Goal: Information Seeking & Learning: Check status

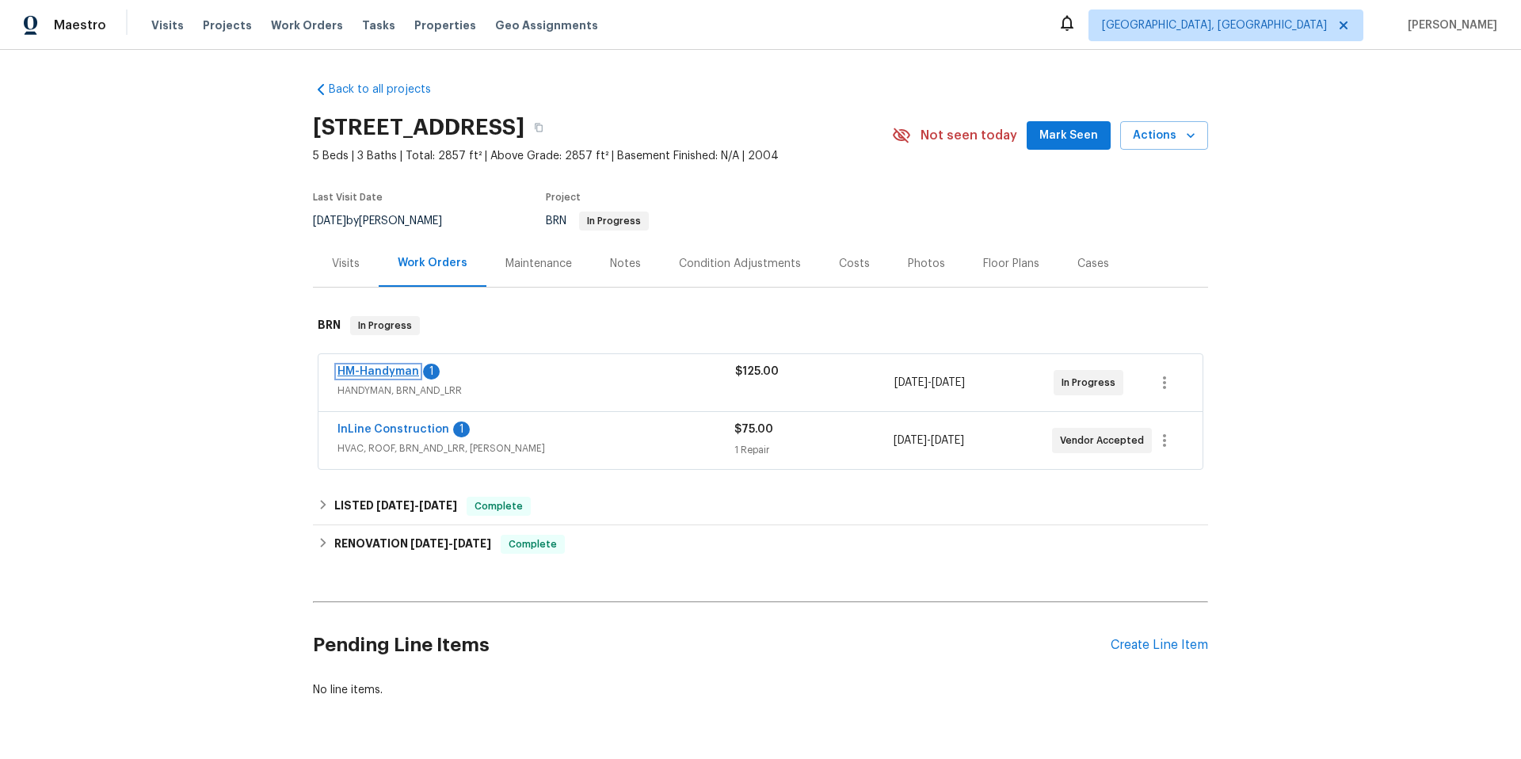
click at [384, 368] on link "HM-Handyman" at bounding box center [378, 371] width 82 height 11
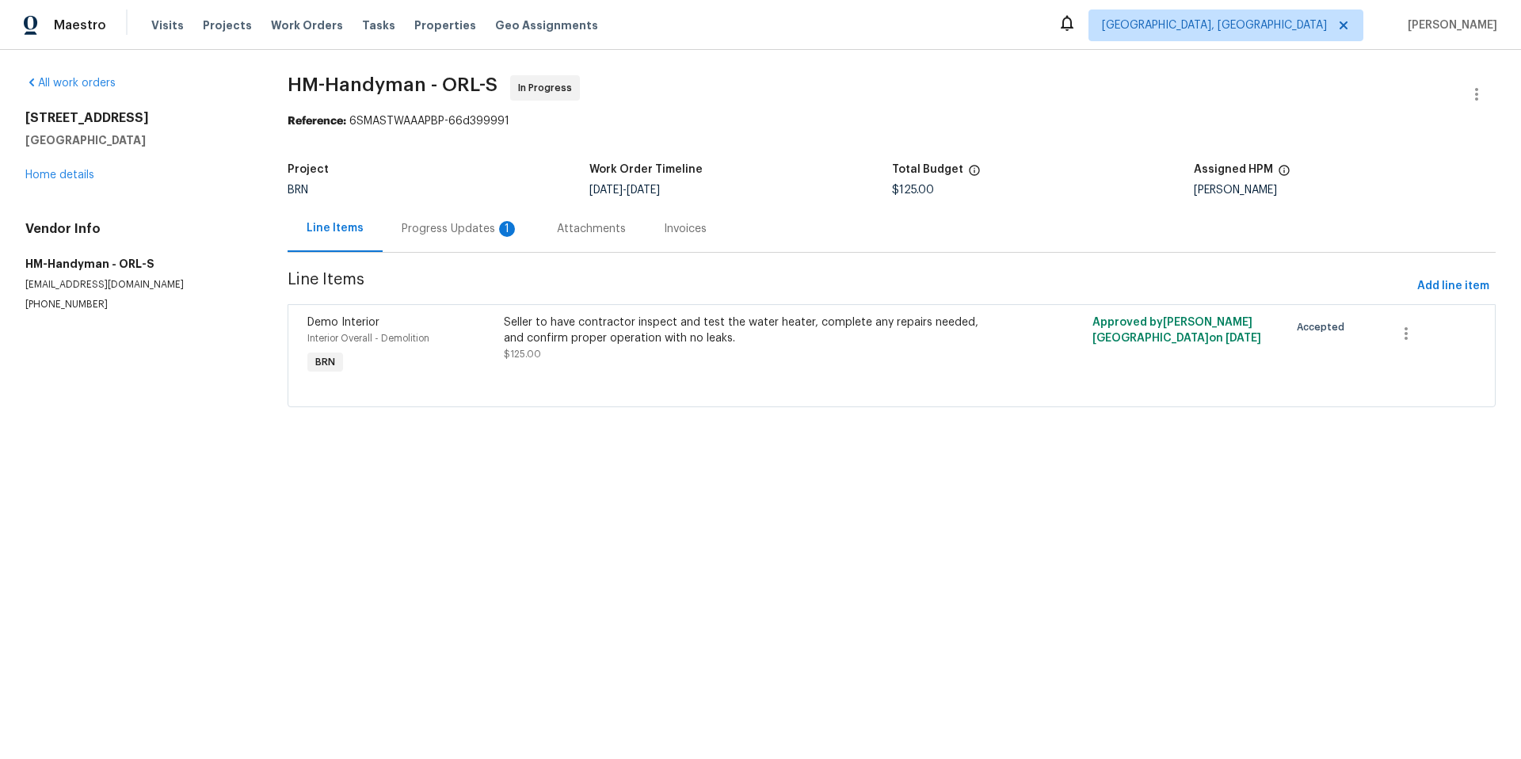
click at [462, 233] on div "Progress Updates 1" at bounding box center [460, 229] width 117 height 16
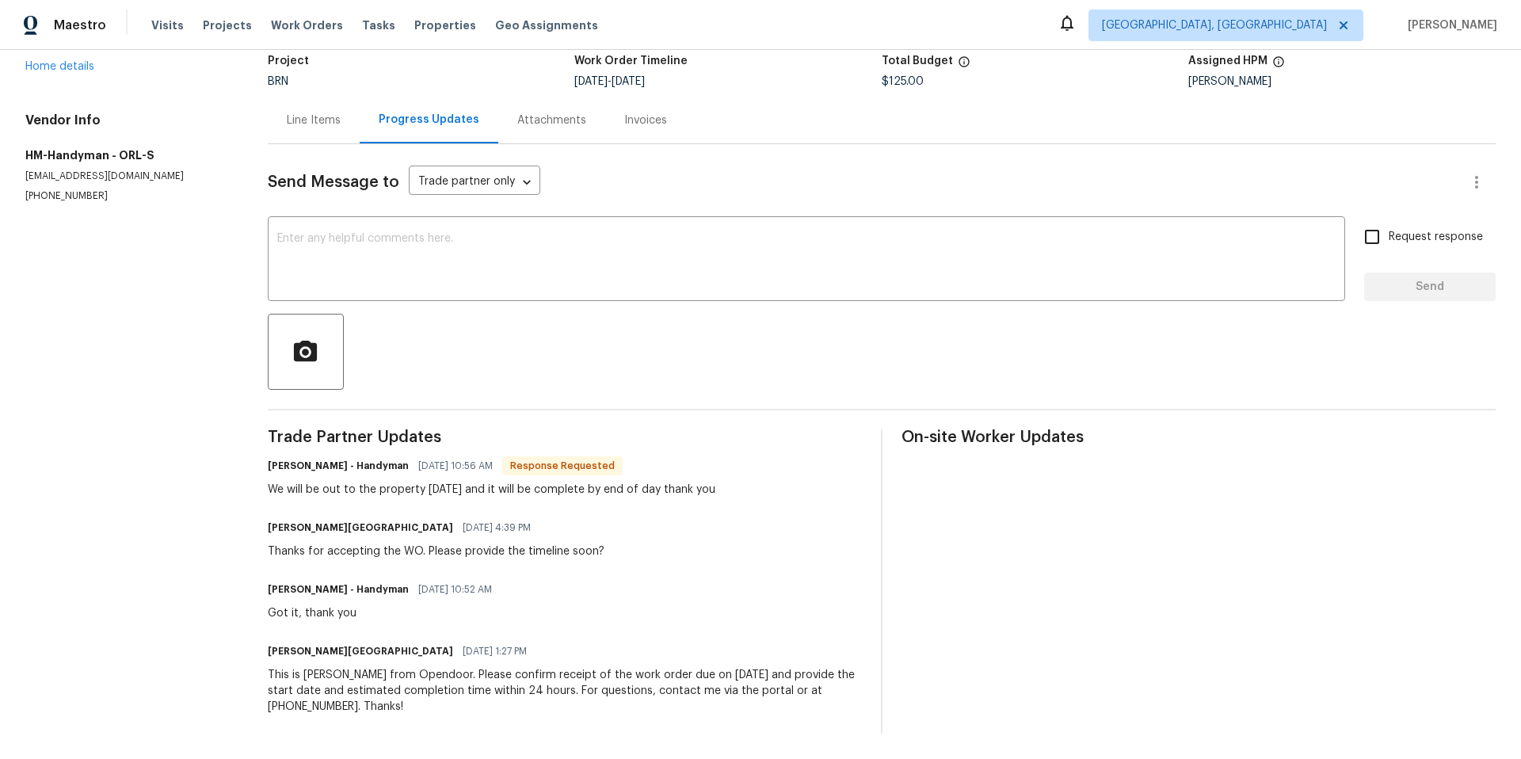
scroll to position [121, 0]
click at [75, 61] on link "Home details" at bounding box center [59, 66] width 69 height 11
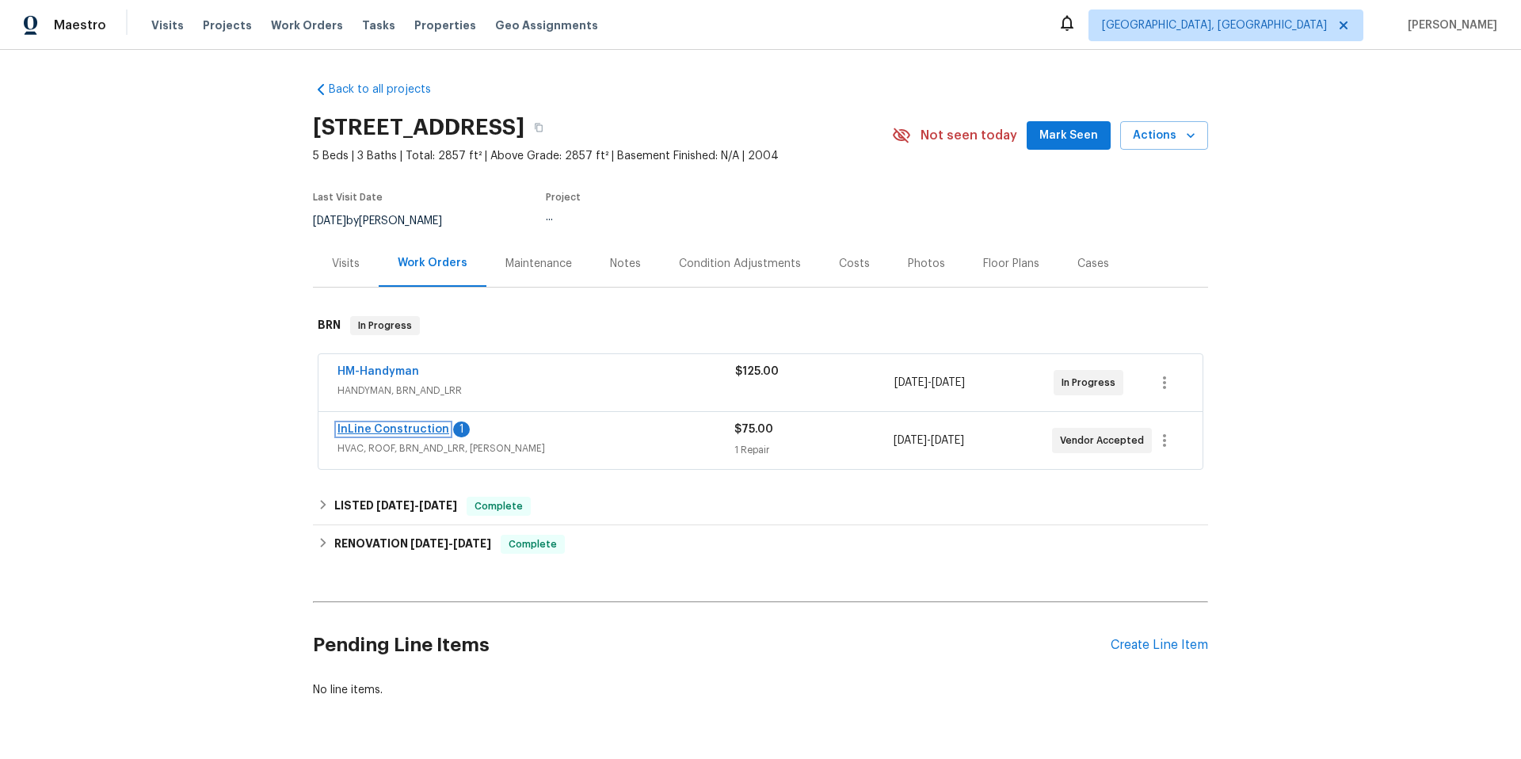
click at [376, 425] on link "InLine Construction" at bounding box center [393, 429] width 112 height 11
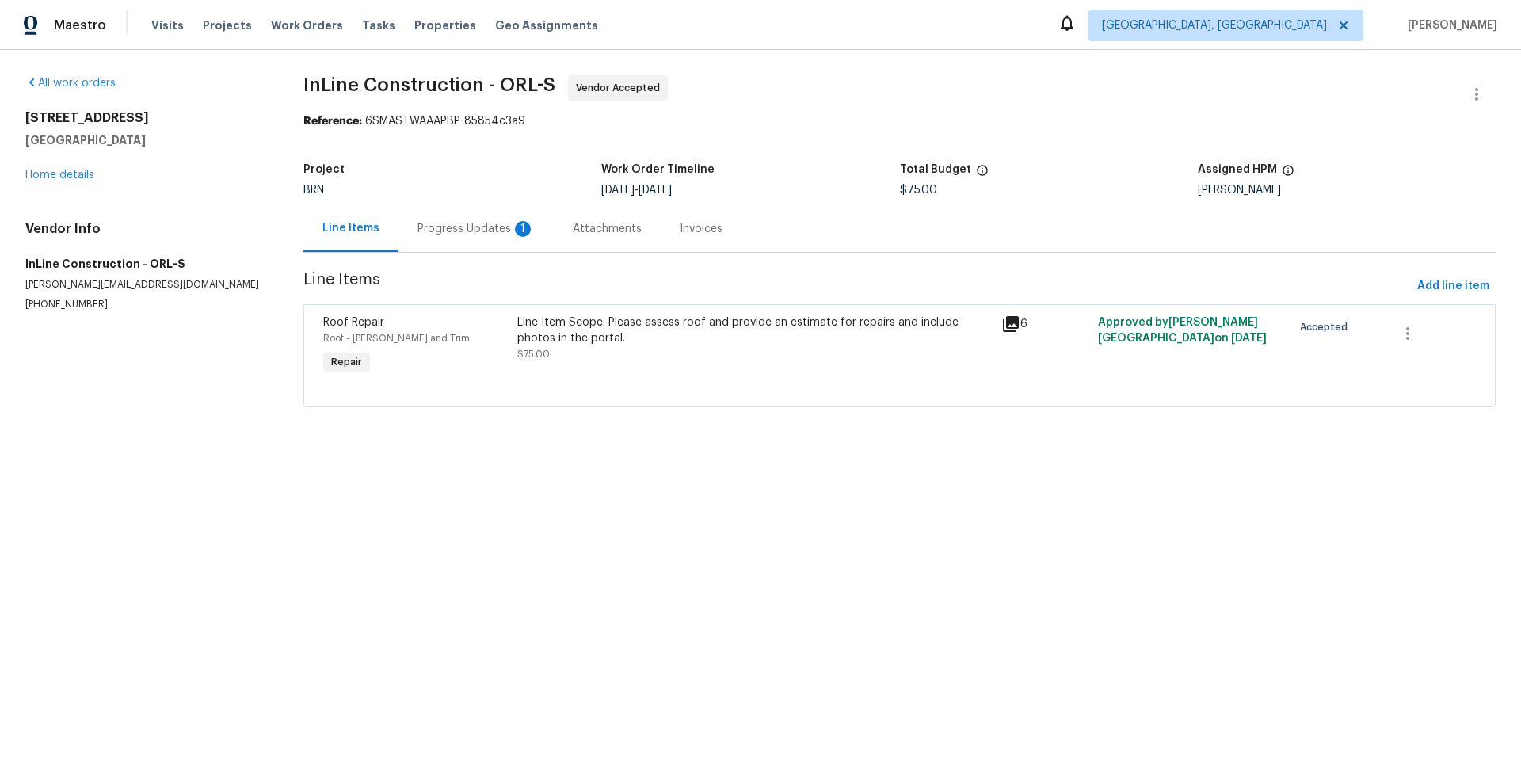
click at [468, 231] on div "Progress Updates 1" at bounding box center [475, 229] width 117 height 16
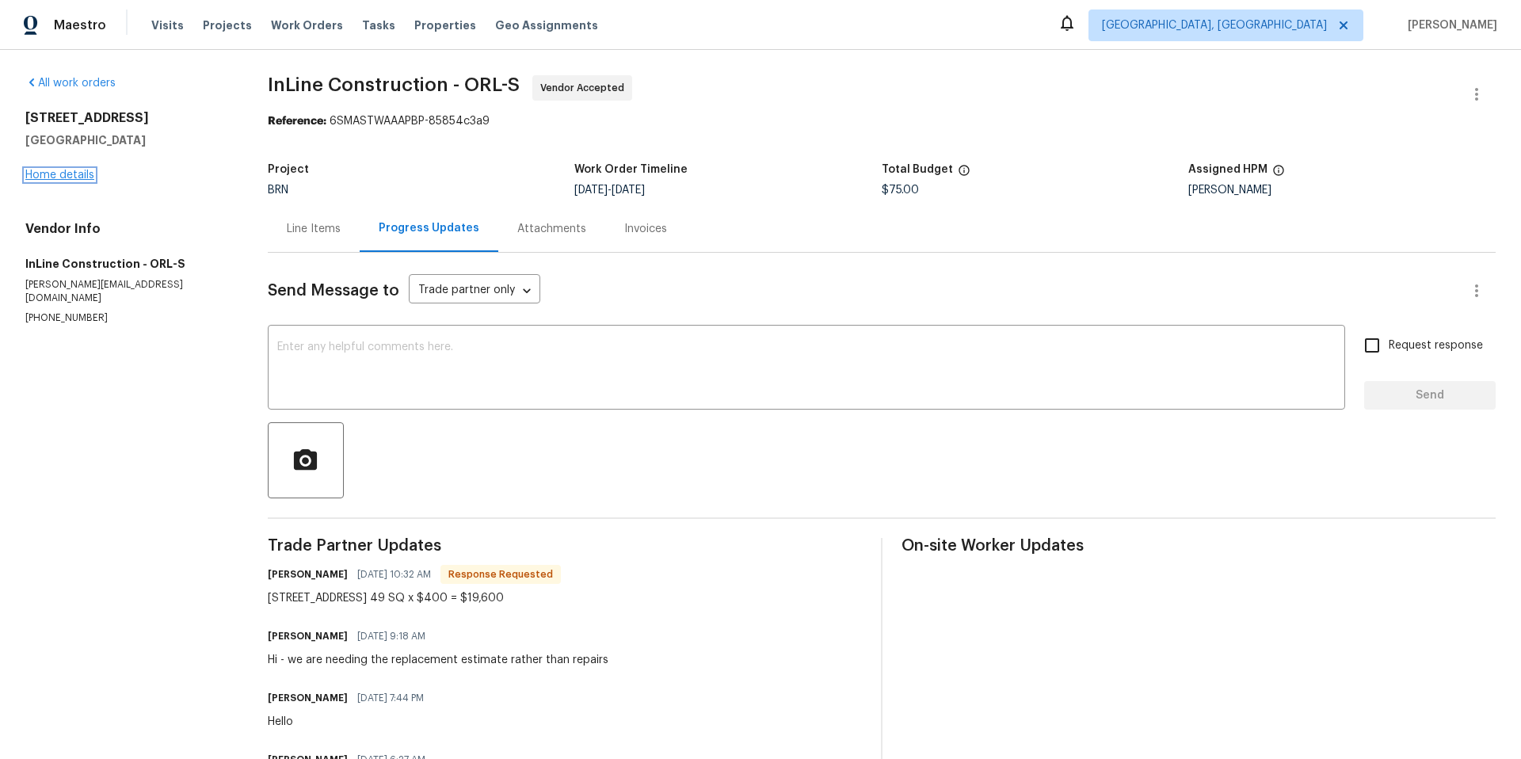
click at [48, 171] on link "Home details" at bounding box center [59, 175] width 69 height 11
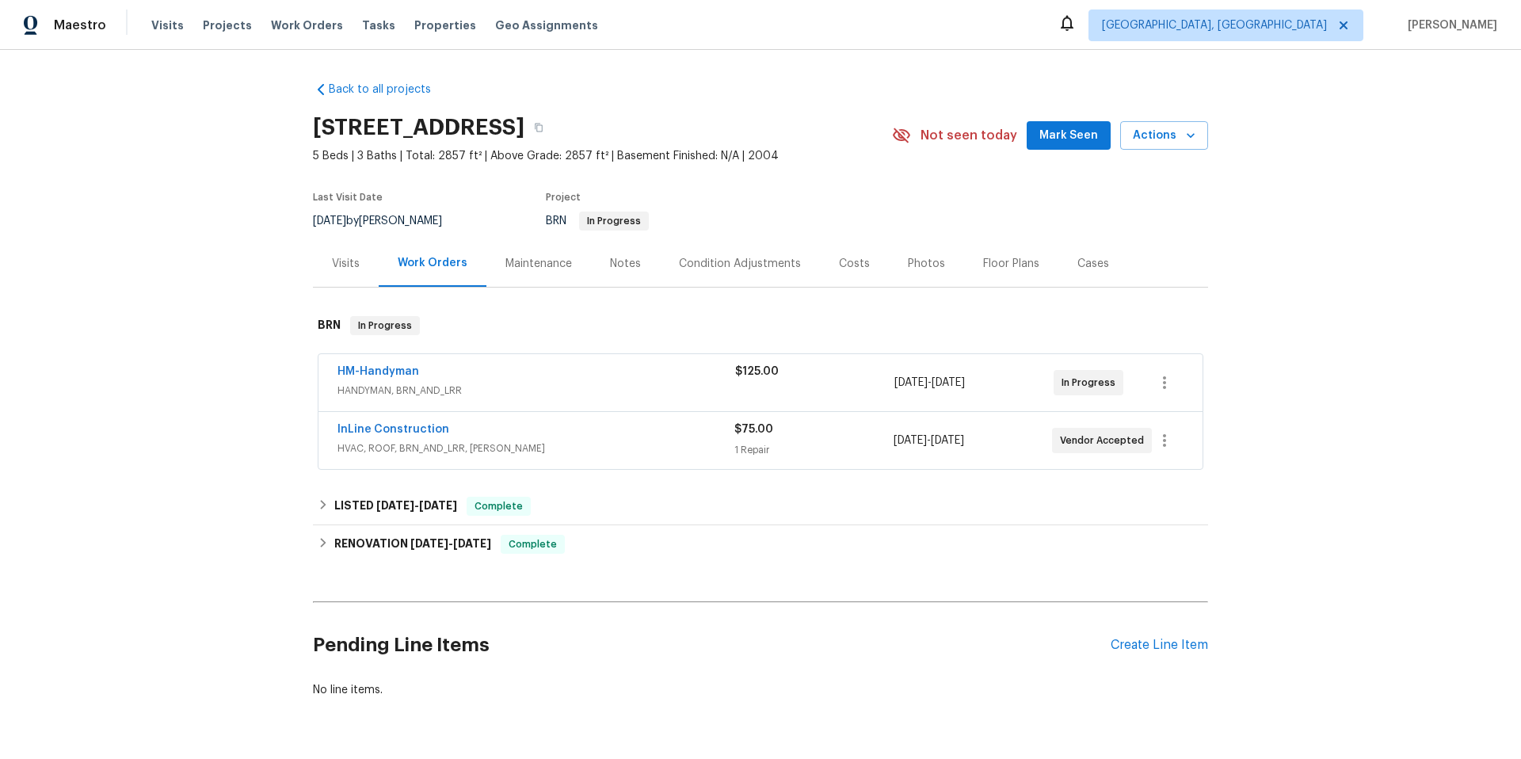
click at [741, 262] on div "Condition Adjustments" at bounding box center [740, 264] width 122 height 16
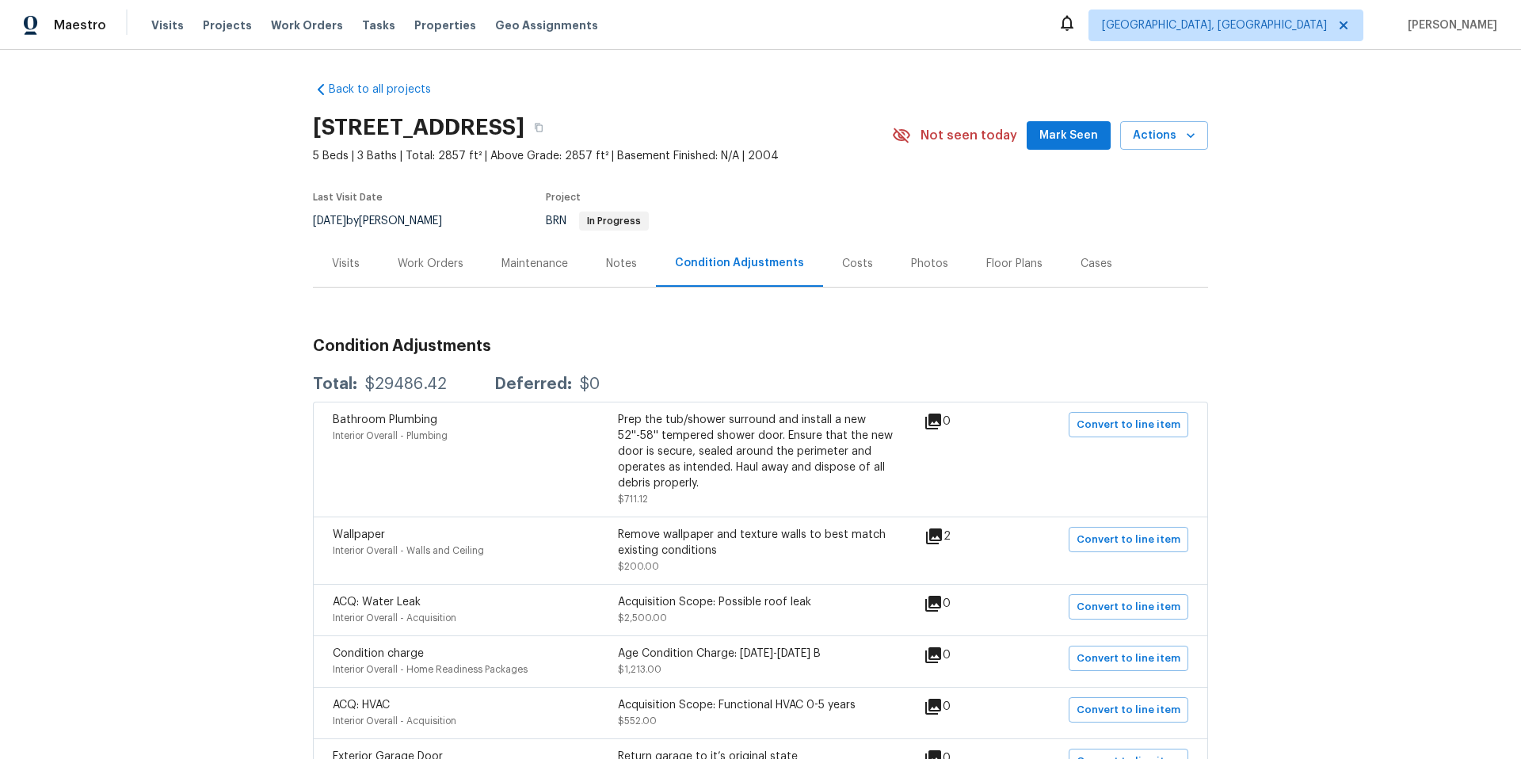
click at [417, 256] on div "Work Orders" at bounding box center [431, 264] width 66 height 16
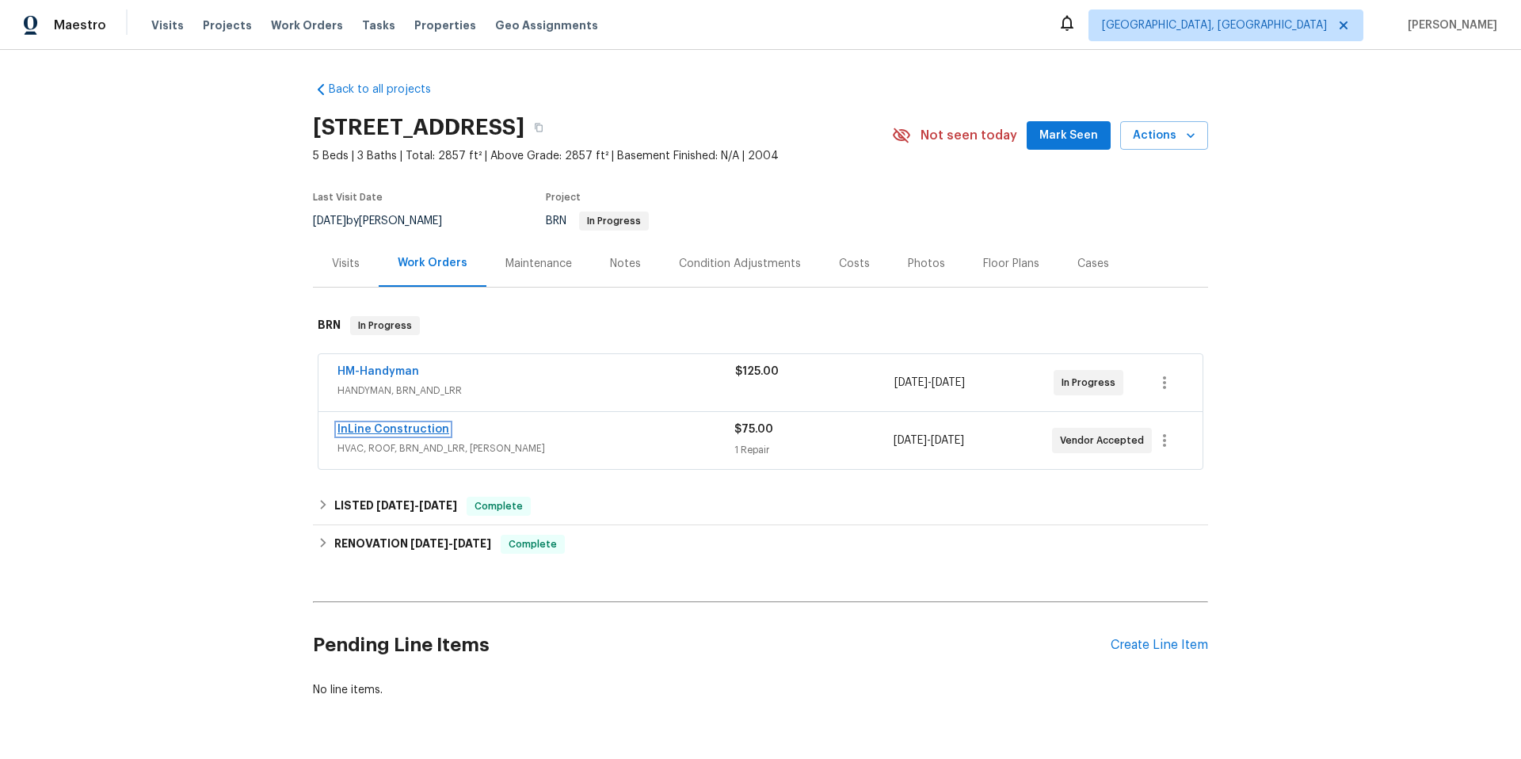
click at [398, 428] on link "InLine Construction" at bounding box center [393, 429] width 112 height 11
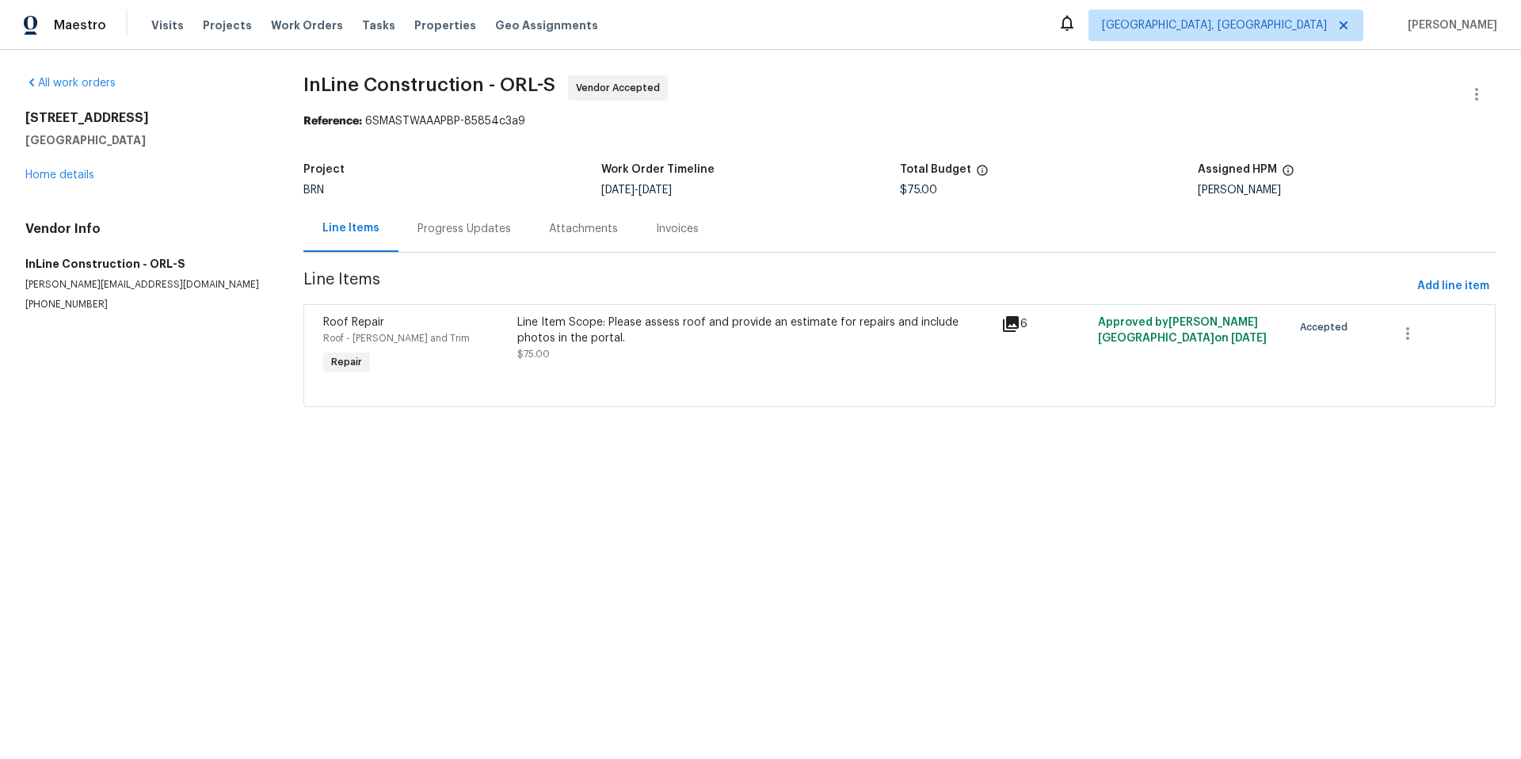
click at [467, 231] on div "Progress Updates" at bounding box center [463, 229] width 93 height 16
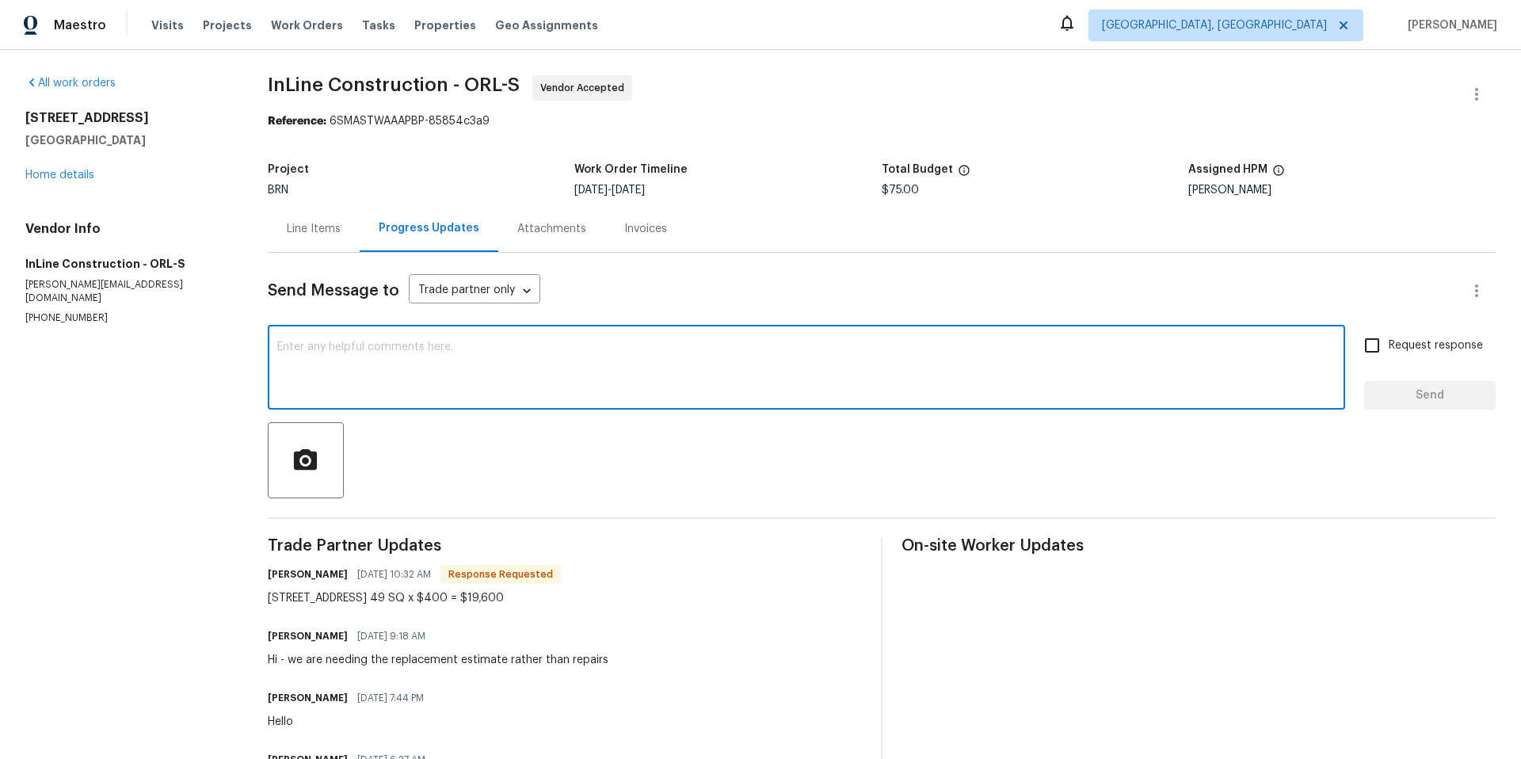
click at [496, 367] on textarea at bounding box center [806, 368] width 1058 height 55
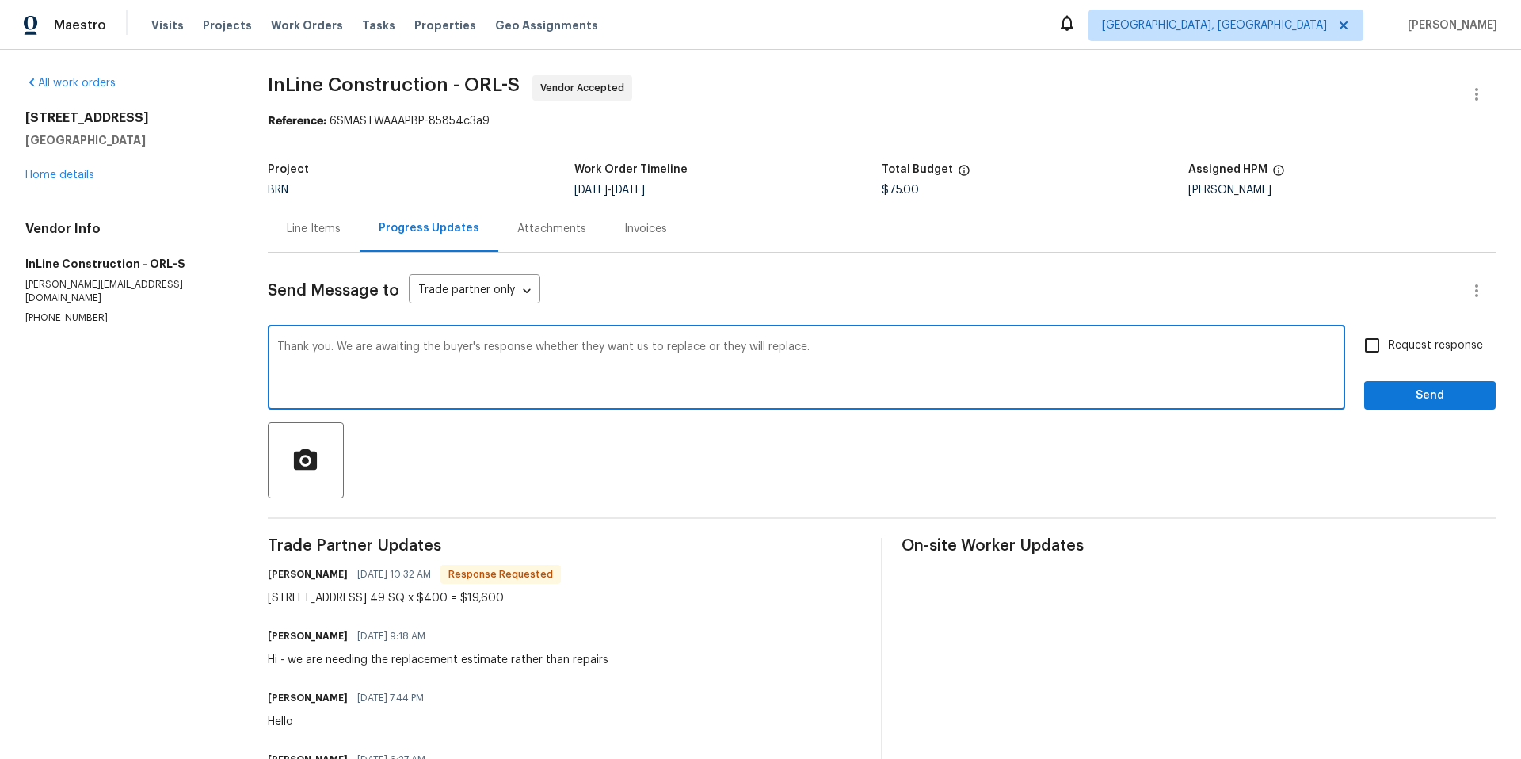
type textarea "Thank you. We are awaiting the buyer's response whether they want us to replace…"
click at [1435, 390] on span "Send" at bounding box center [1430, 396] width 106 height 20
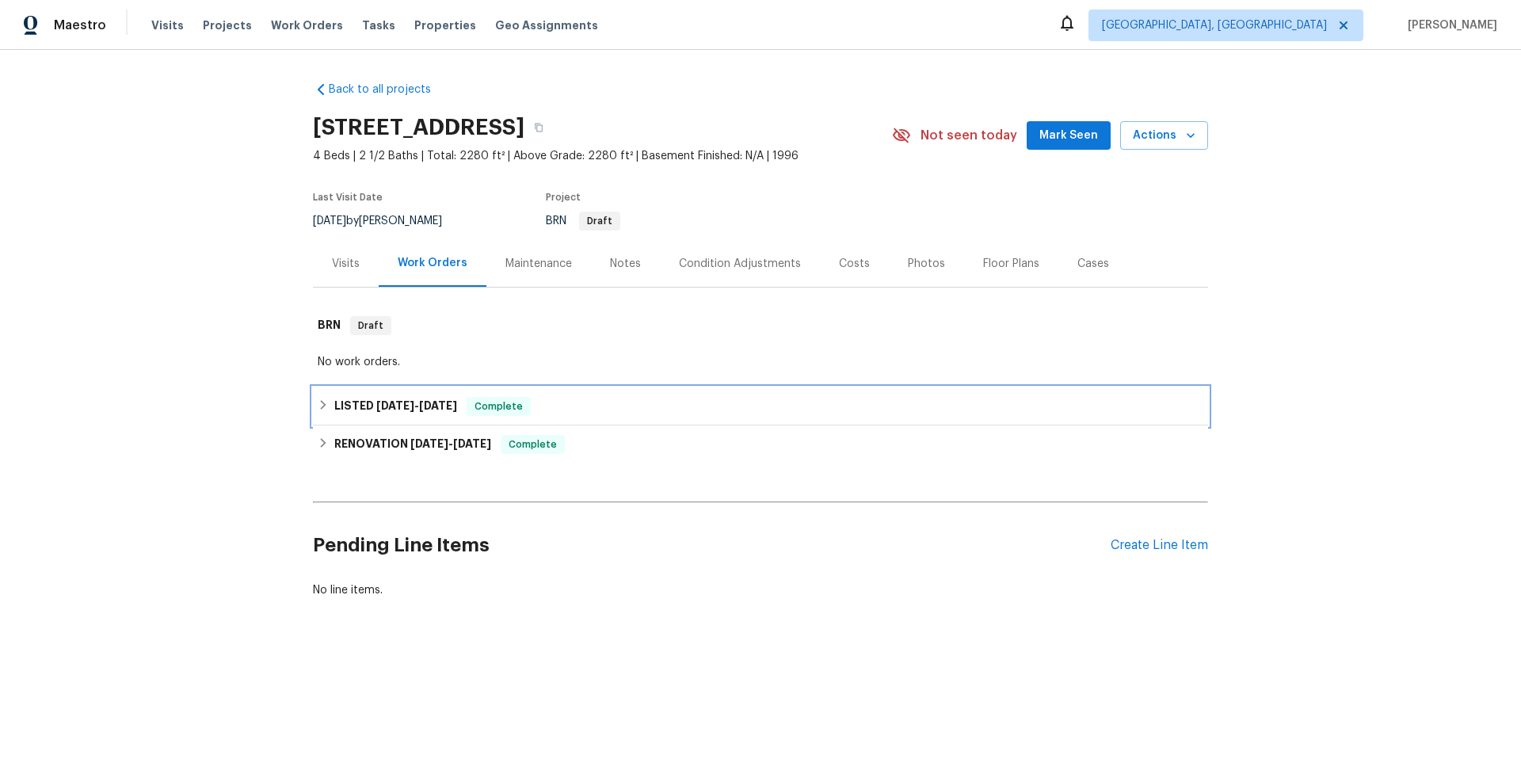
click at [604, 410] on div "LISTED [DATE] - [DATE] Complete" at bounding box center [761, 406] width 886 height 19
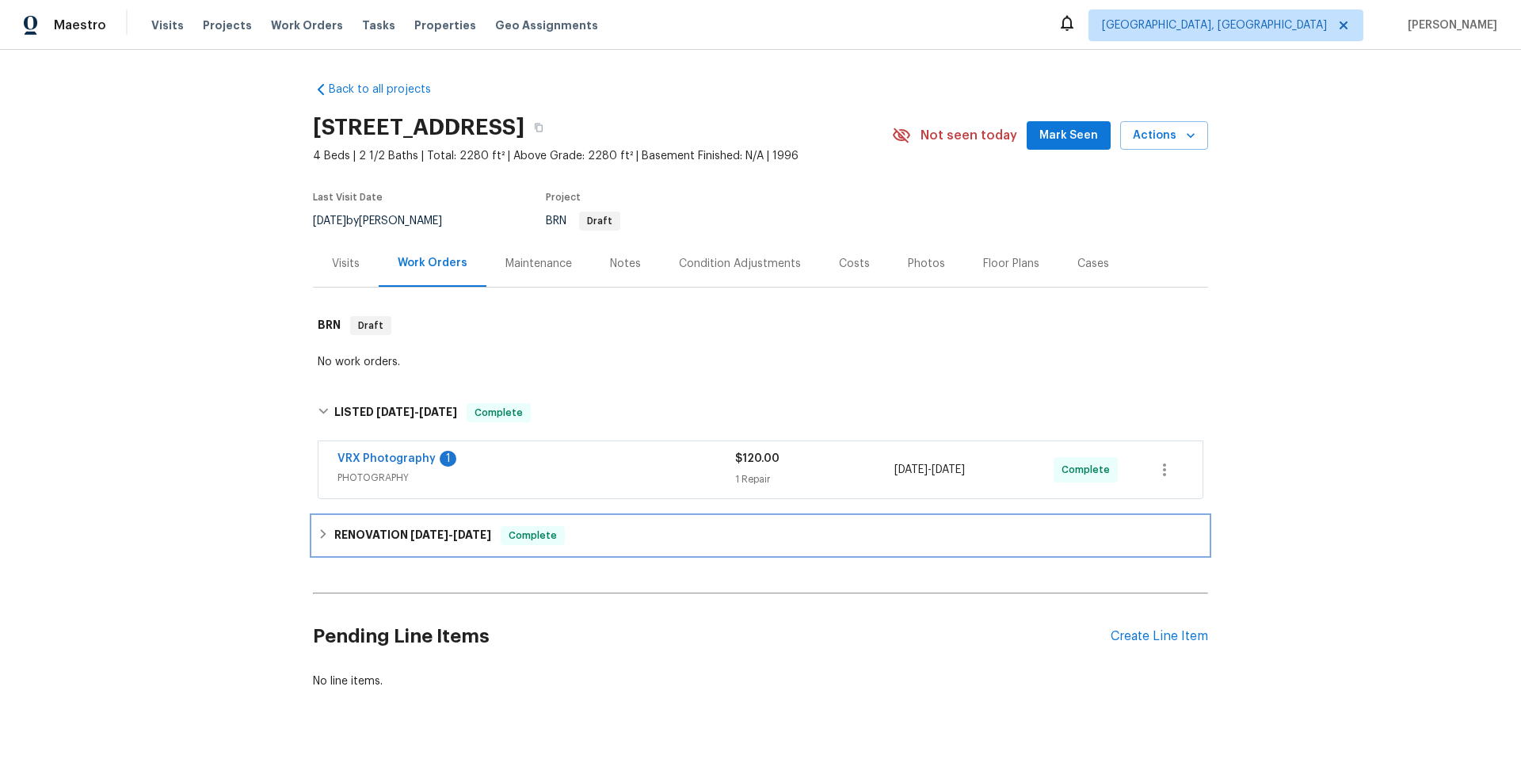
click at [636, 541] on div "RENOVATION [DATE] - [DATE] Complete" at bounding box center [761, 535] width 886 height 19
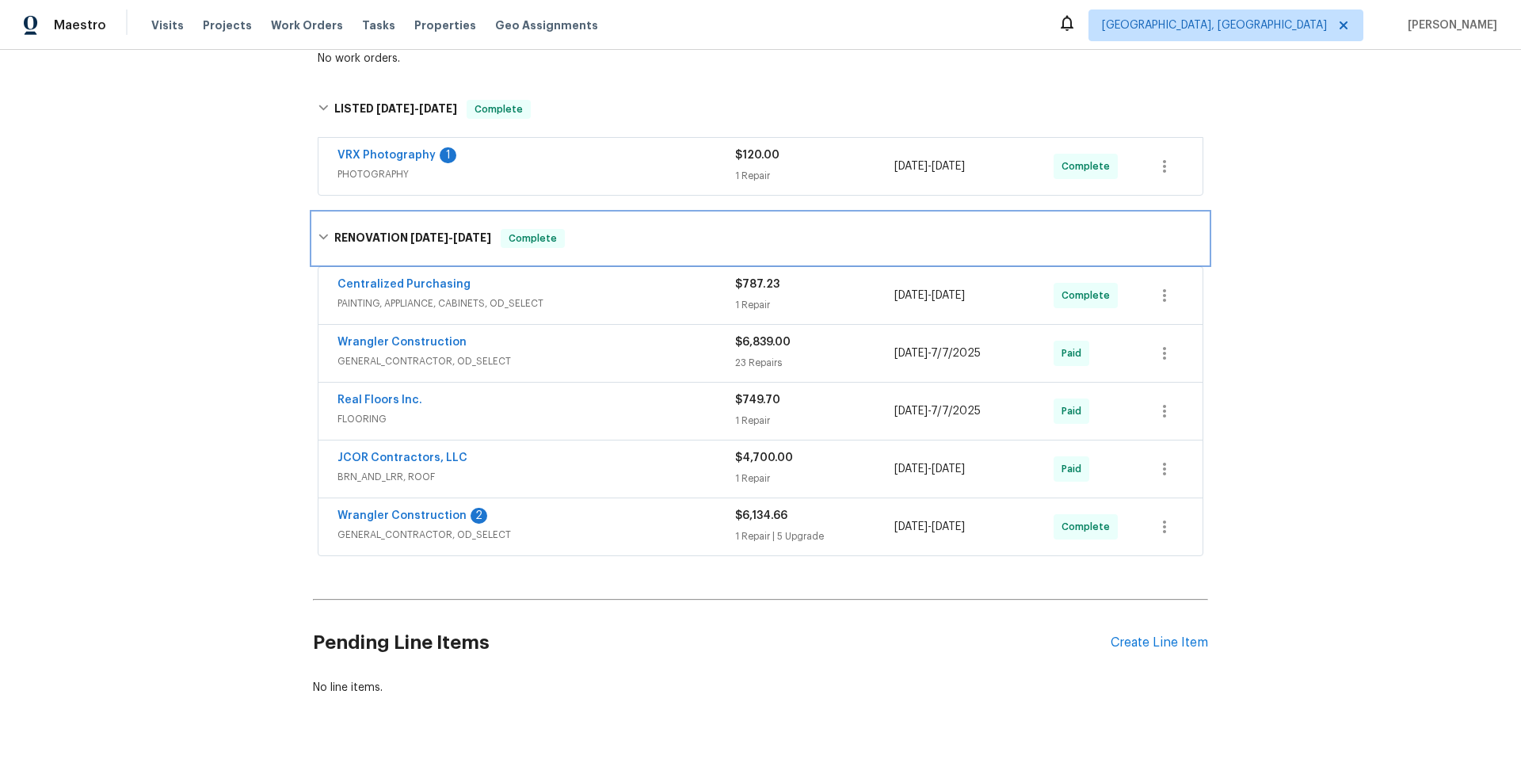
scroll to position [360, 0]
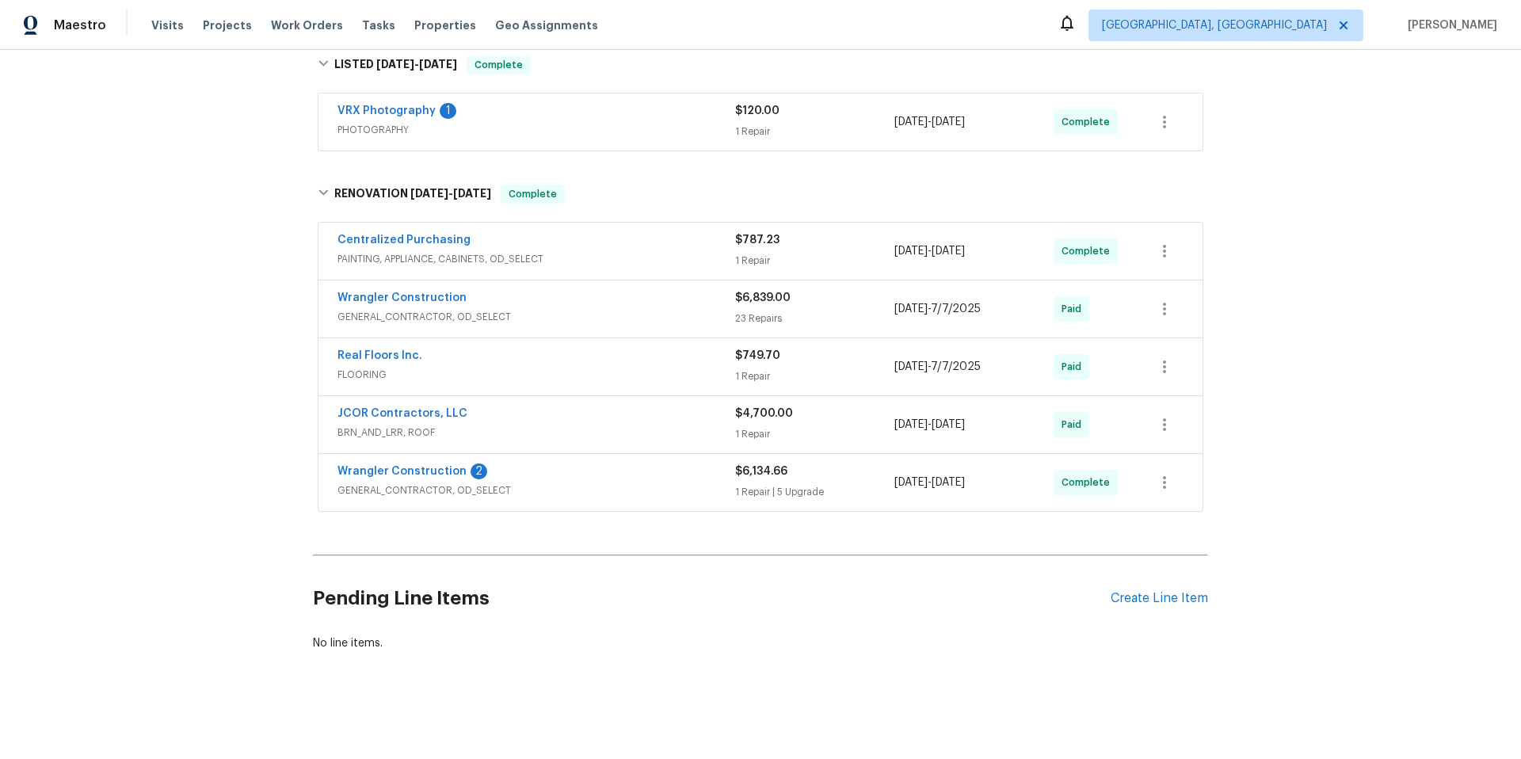
click at [577, 465] on div "Wrangler Construction 2" at bounding box center [536, 472] width 398 height 19
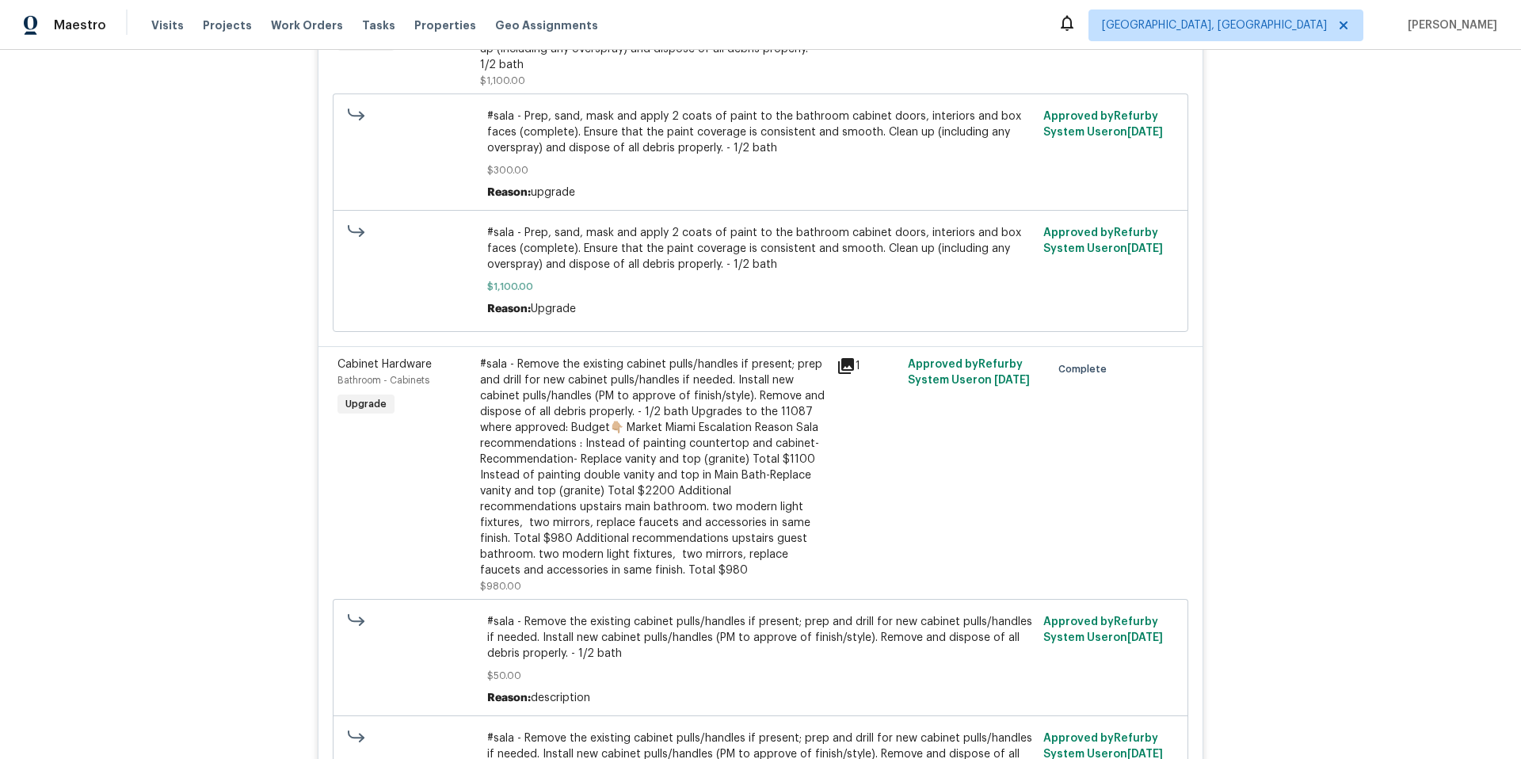
scroll to position [395, 0]
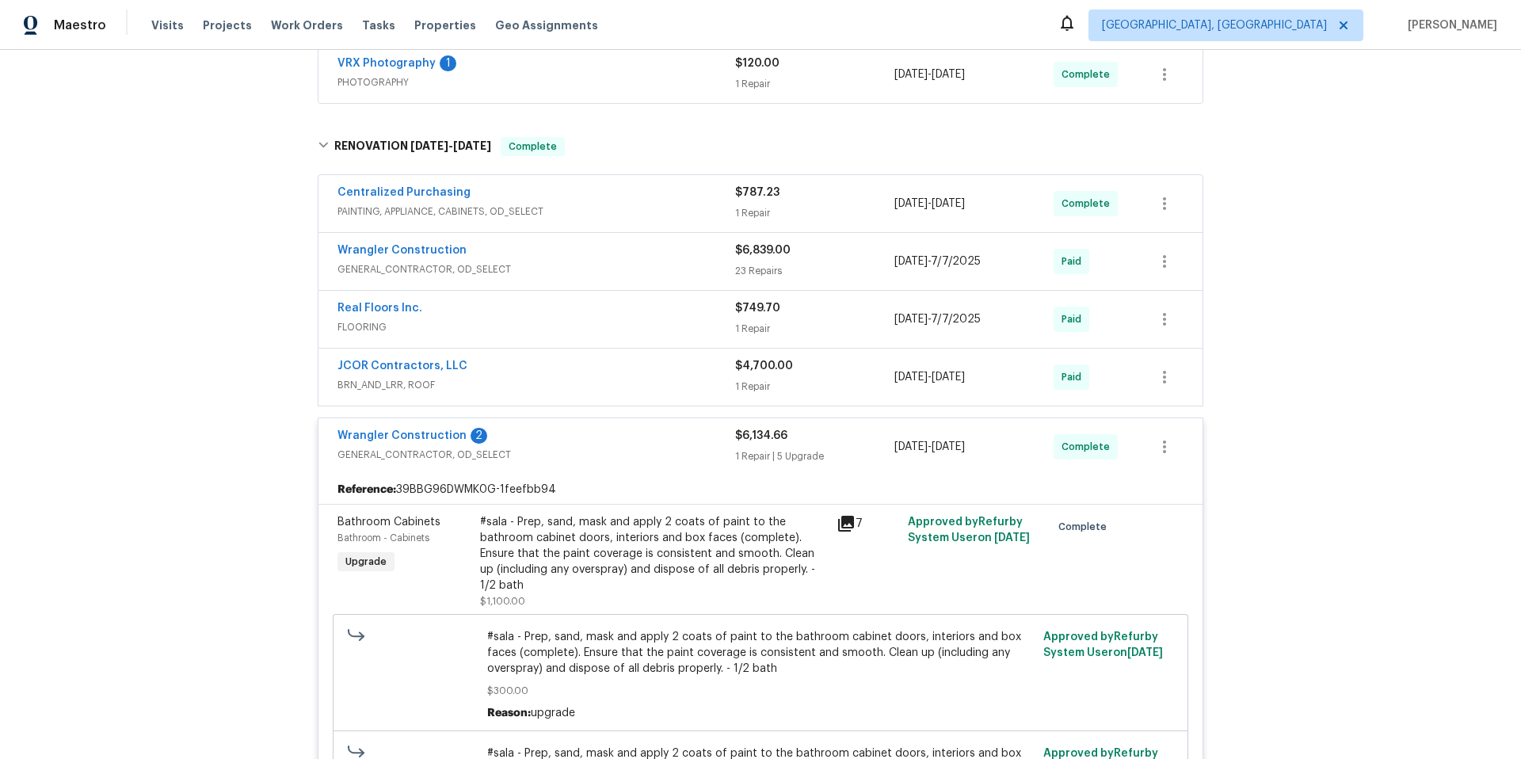
click at [581, 449] on span "GENERAL_CONTRACTOR, OD_SELECT" at bounding box center [536, 455] width 398 height 16
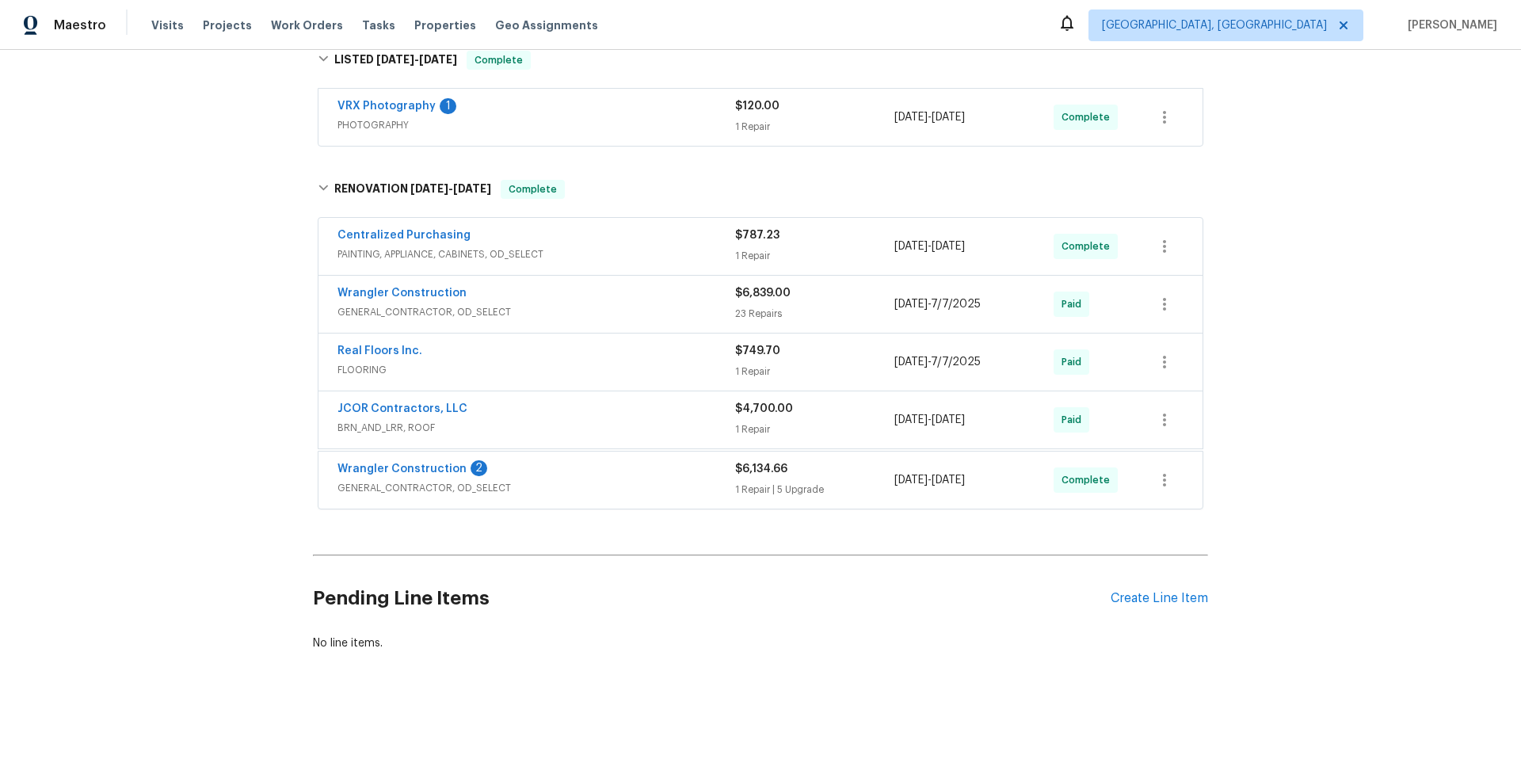
scroll to position [360, 0]
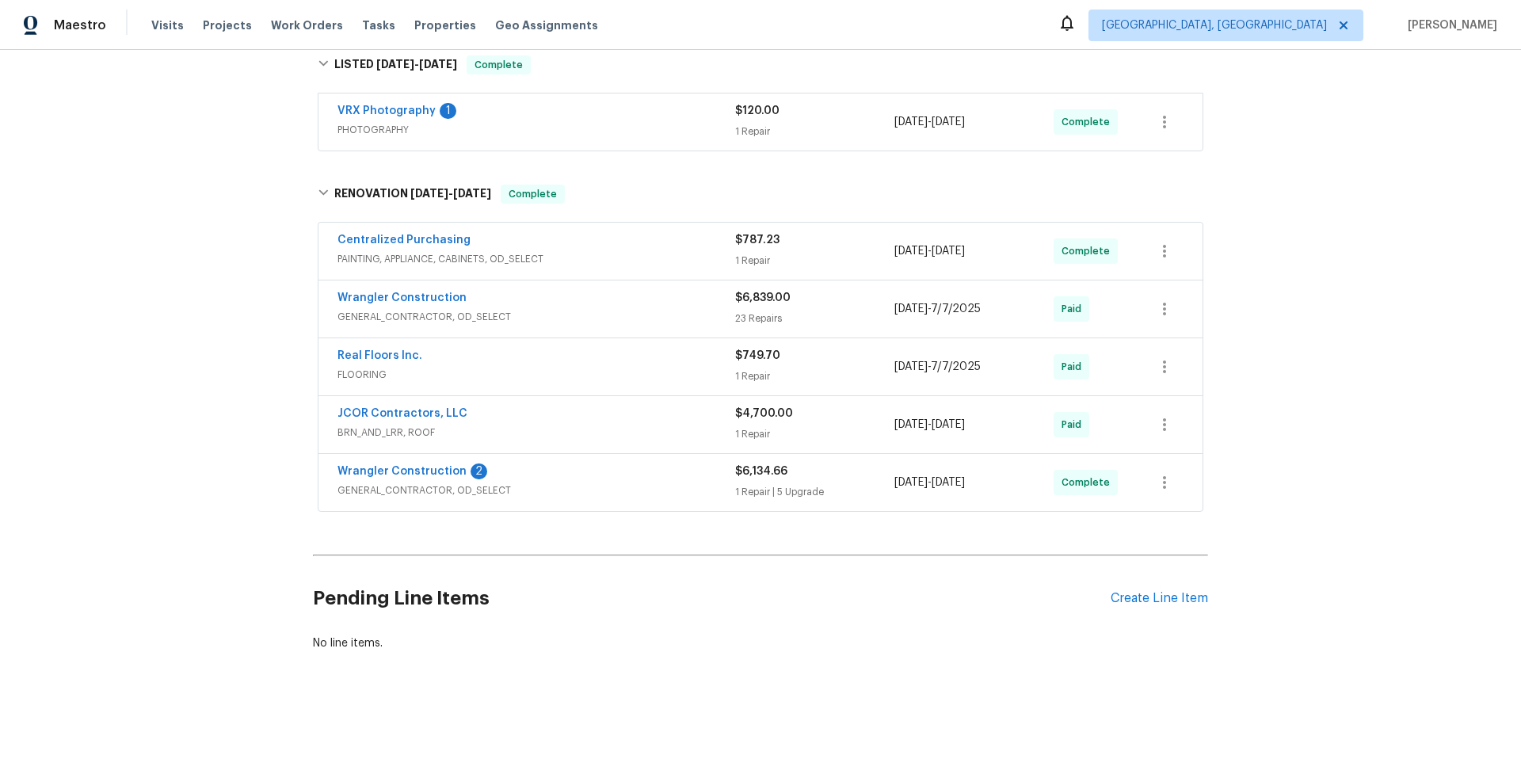
click at [573, 425] on span "BRN_AND_LRR, ROOF" at bounding box center [536, 433] width 398 height 16
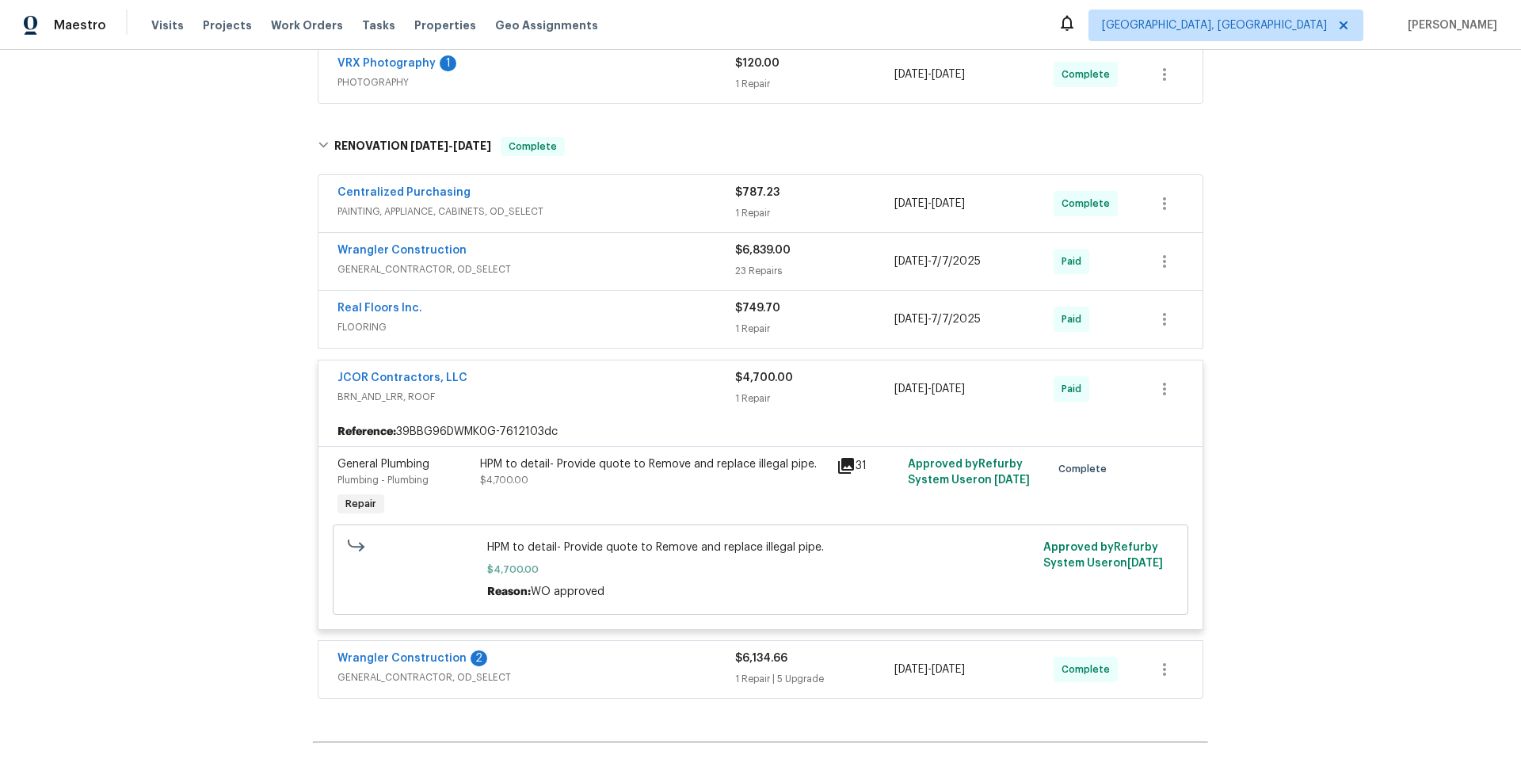
click at [548, 380] on div "JCOR Contractors, LLC" at bounding box center [536, 379] width 398 height 19
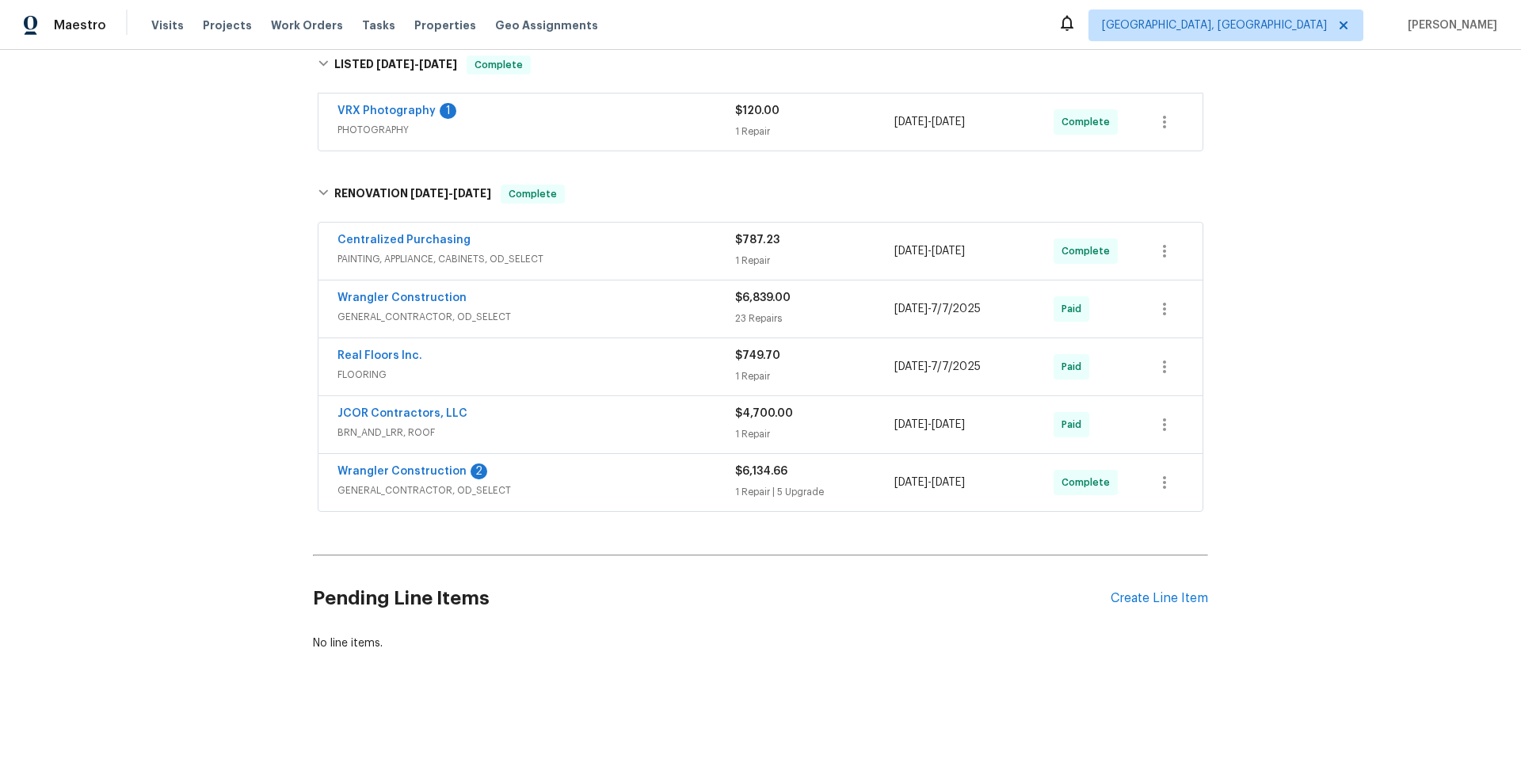
click at [565, 309] on span "GENERAL_CONTRACTOR, OD_SELECT" at bounding box center [536, 317] width 398 height 16
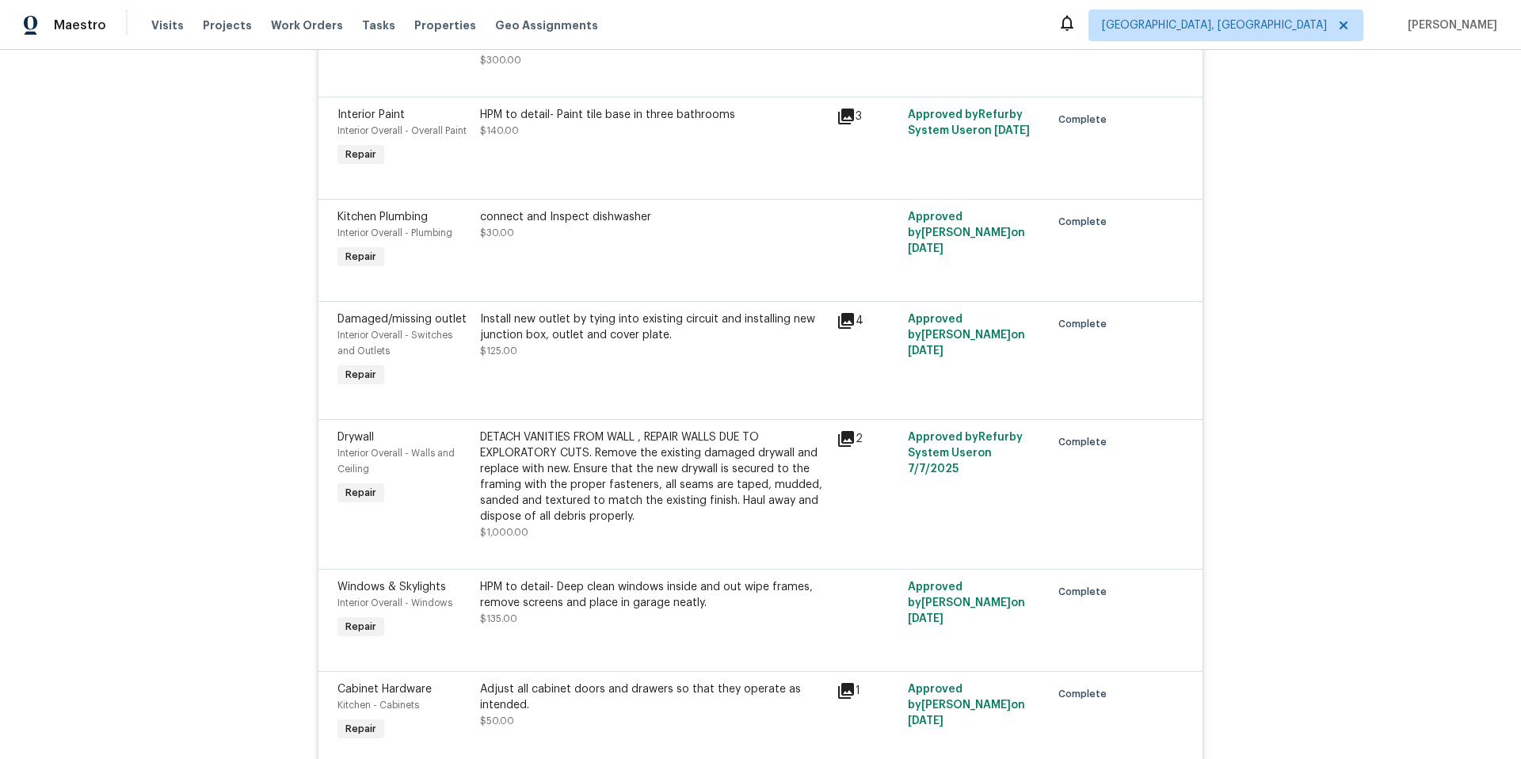
scroll to position [2517, 0]
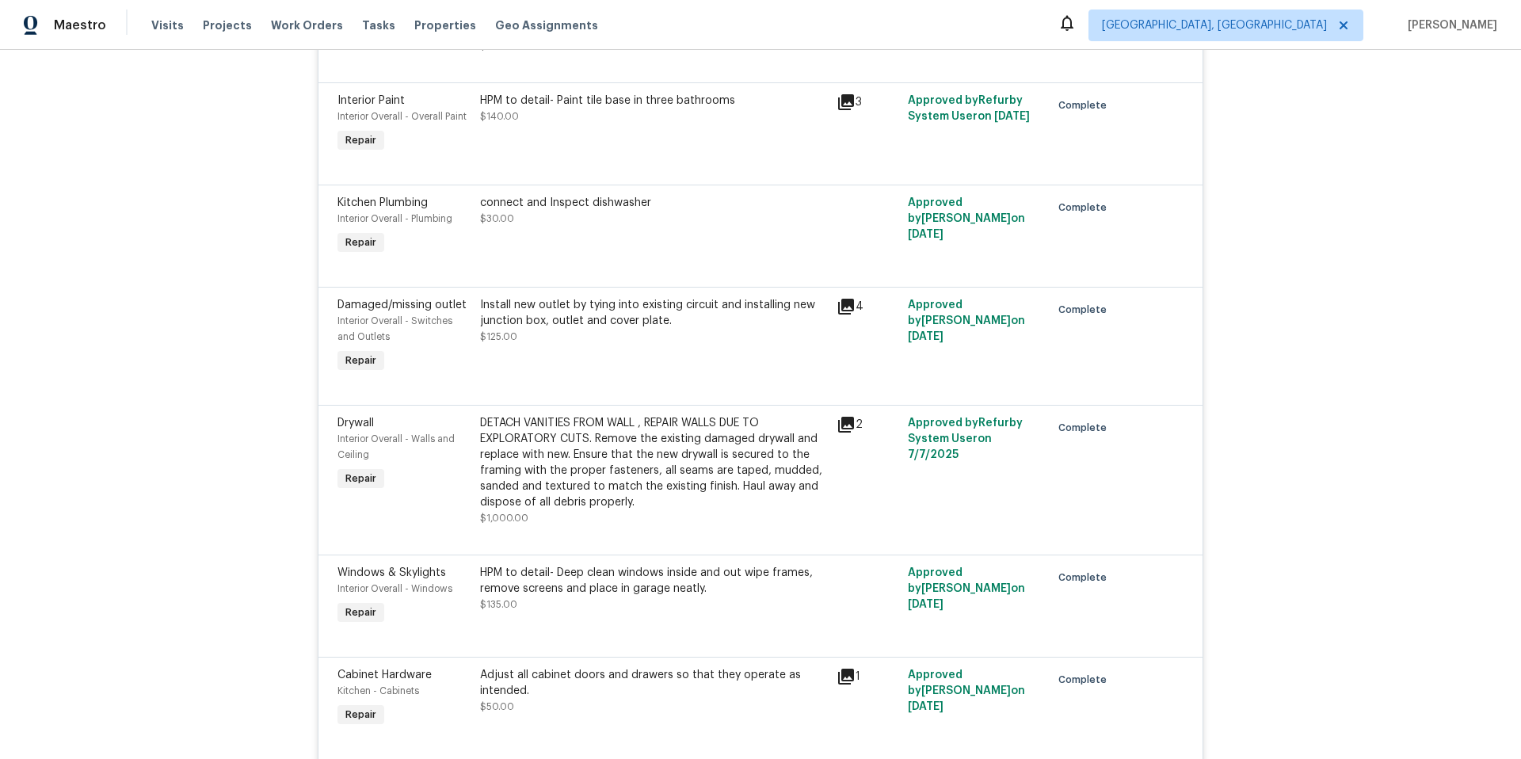
click at [570, 221] on div "connect and Inspect dishwasher $30.00" at bounding box center [653, 211] width 347 height 32
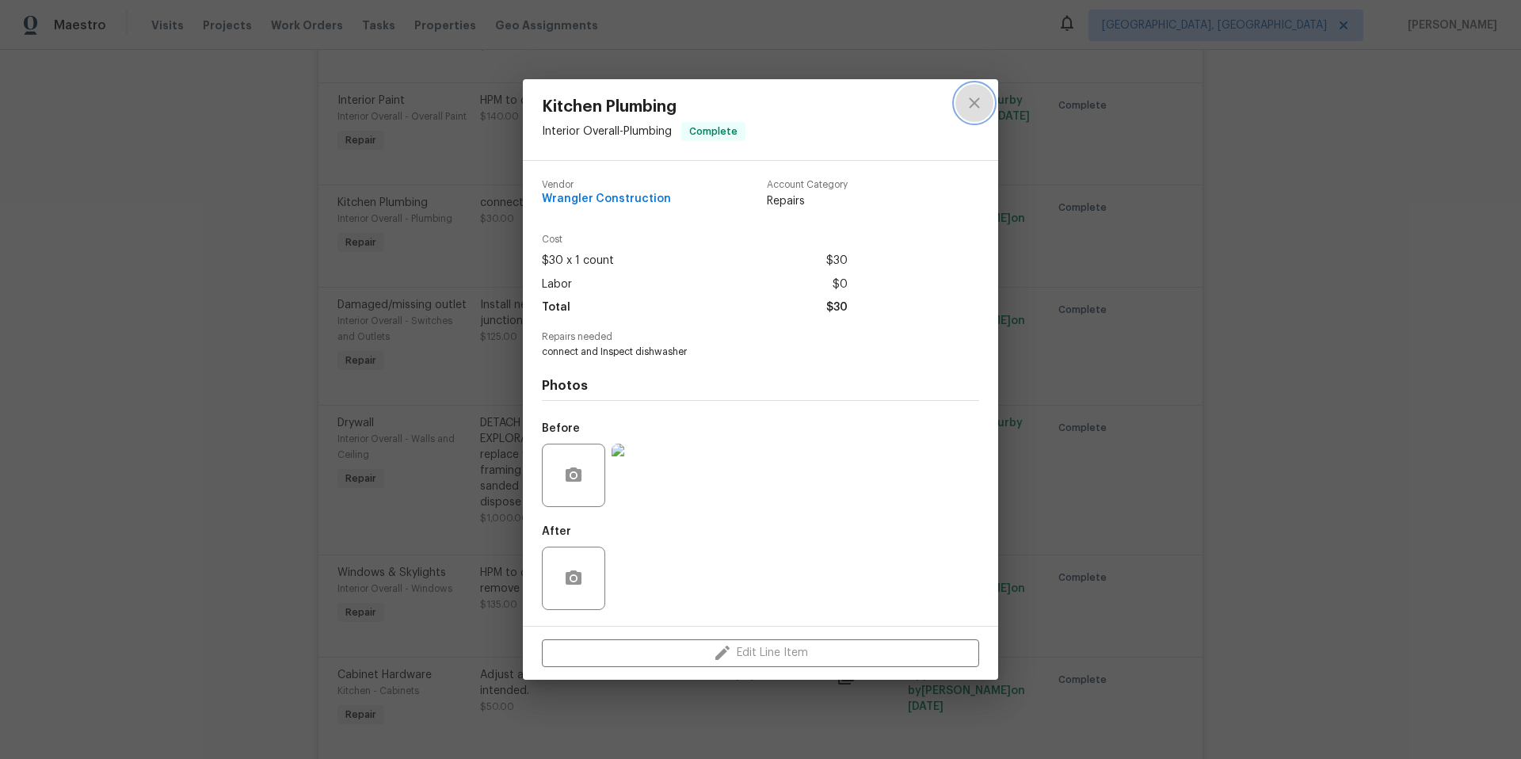
click at [971, 101] on icon "close" at bounding box center [974, 103] width 10 height 10
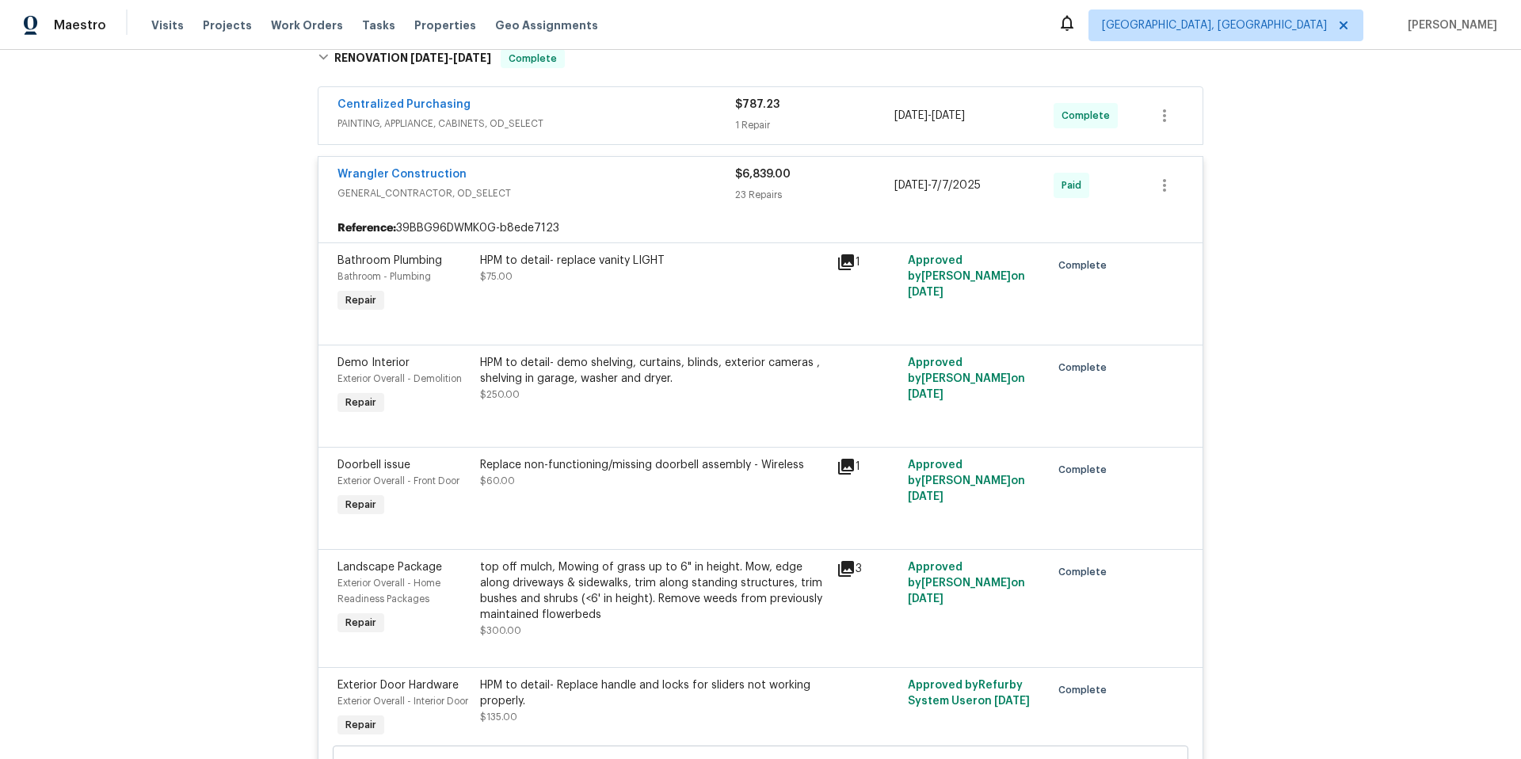
scroll to position [337, 0]
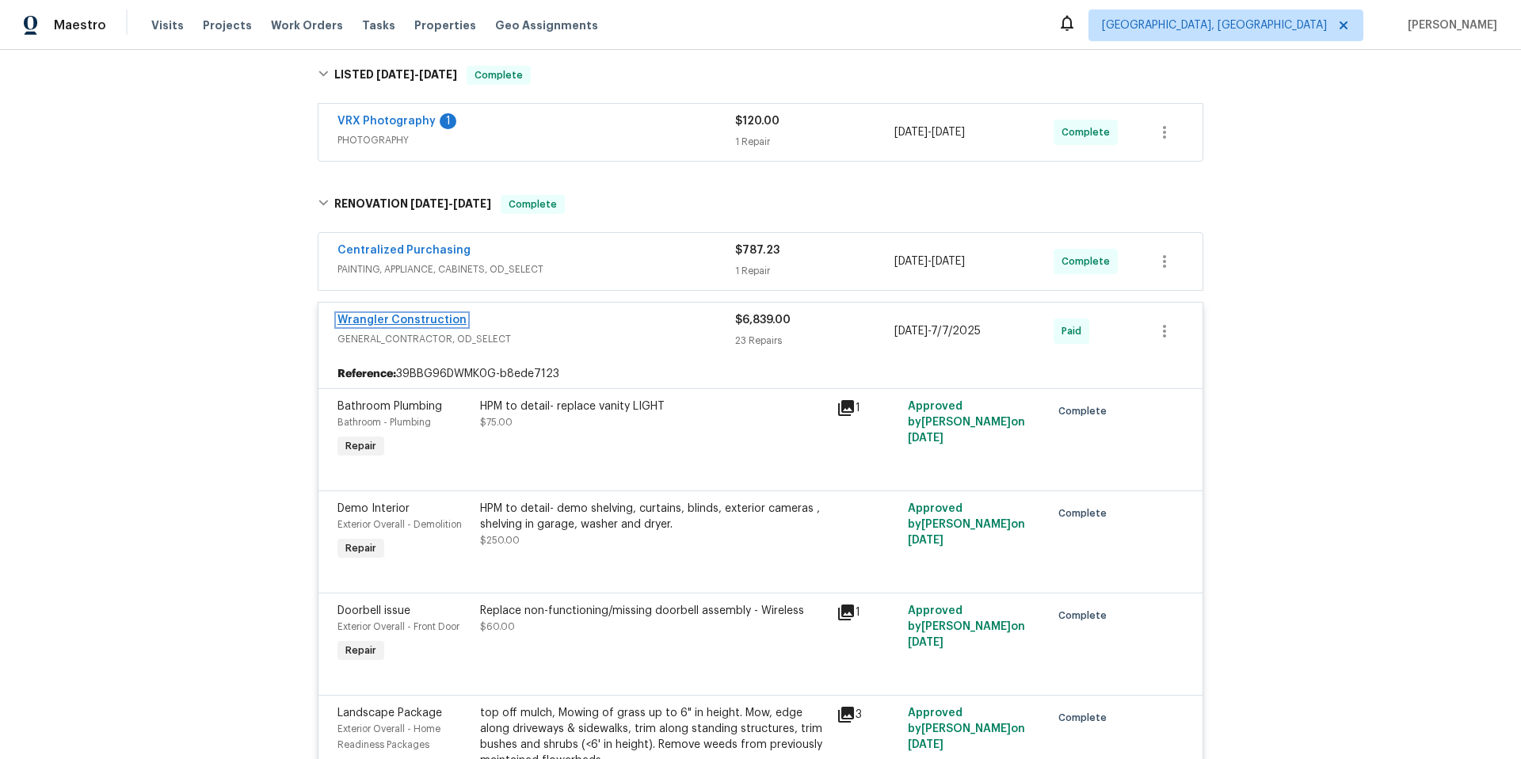
click at [383, 318] on link "Wrangler Construction" at bounding box center [401, 319] width 129 height 11
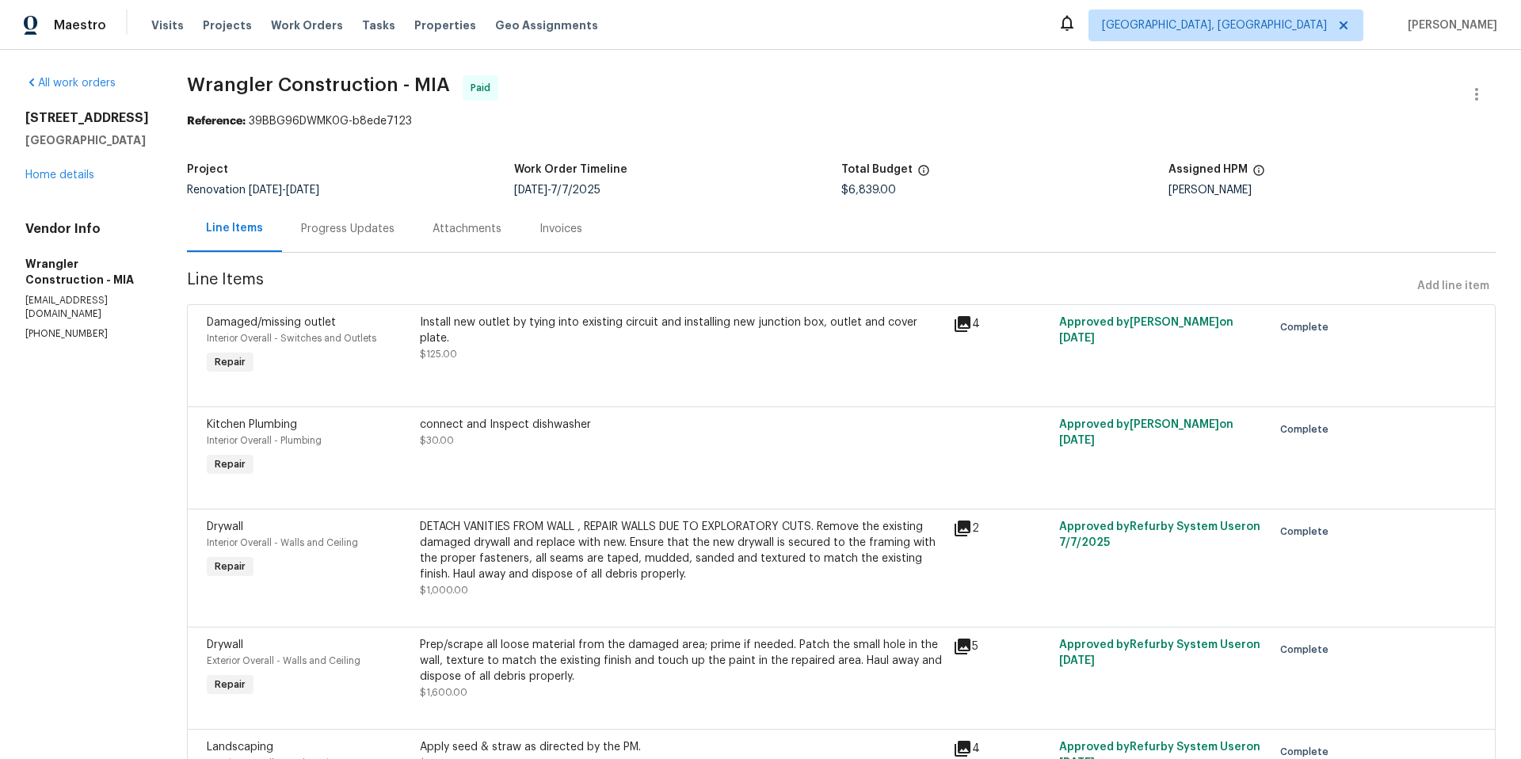
click at [308, 226] on div "Progress Updates" at bounding box center [347, 229] width 93 height 16
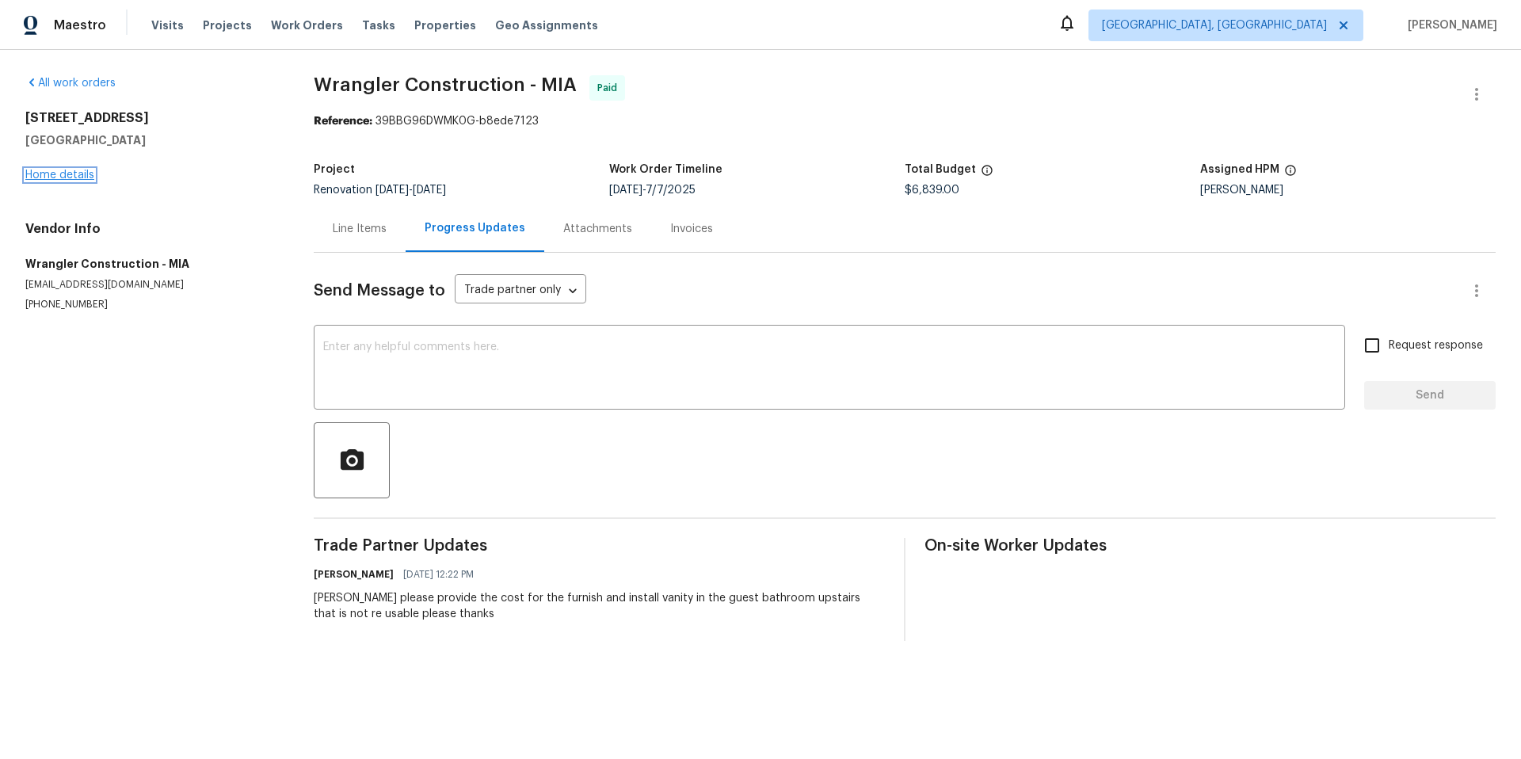
click at [86, 177] on link "Home details" at bounding box center [59, 175] width 69 height 11
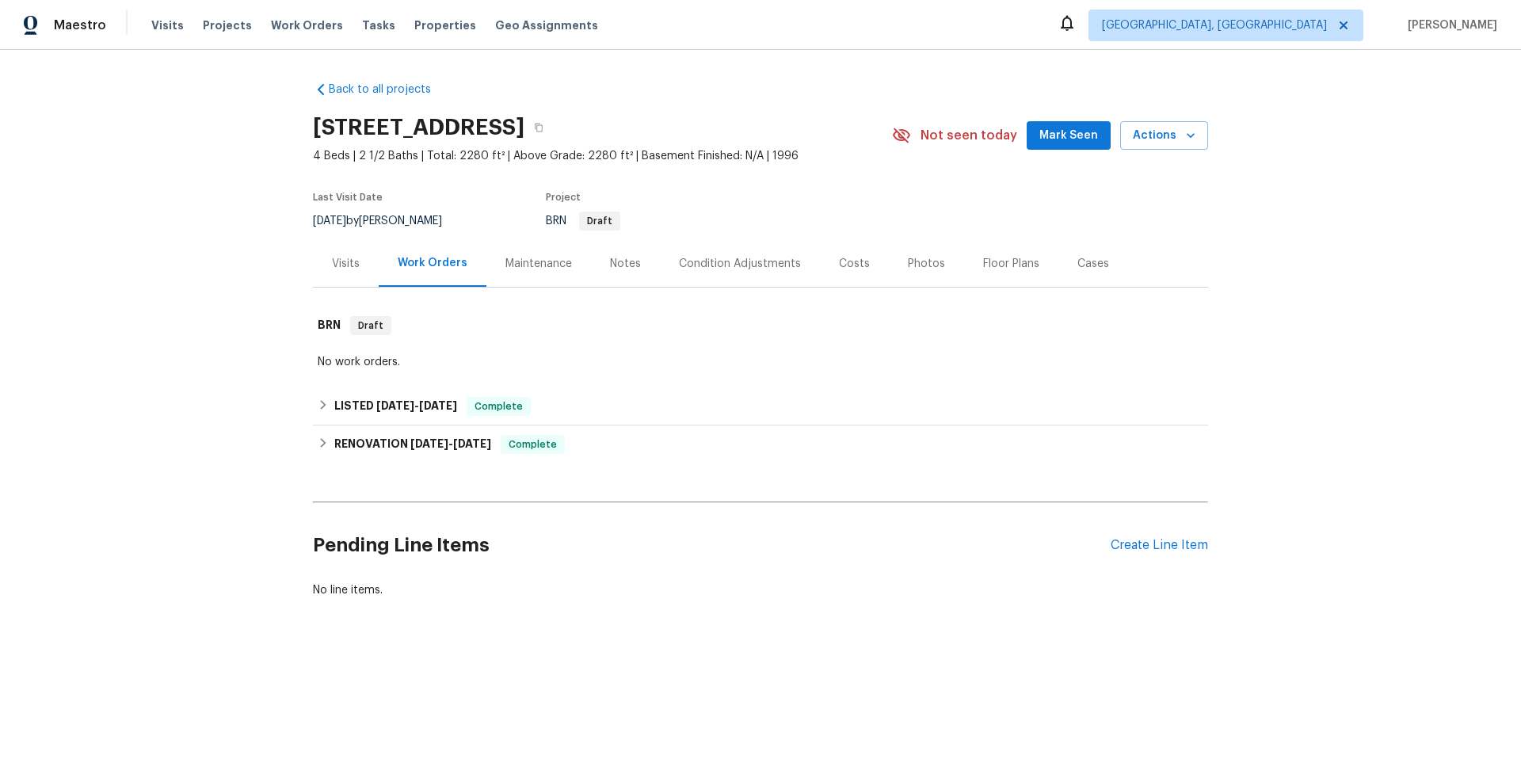
click at [343, 261] on div "Visits" at bounding box center [346, 264] width 28 height 16
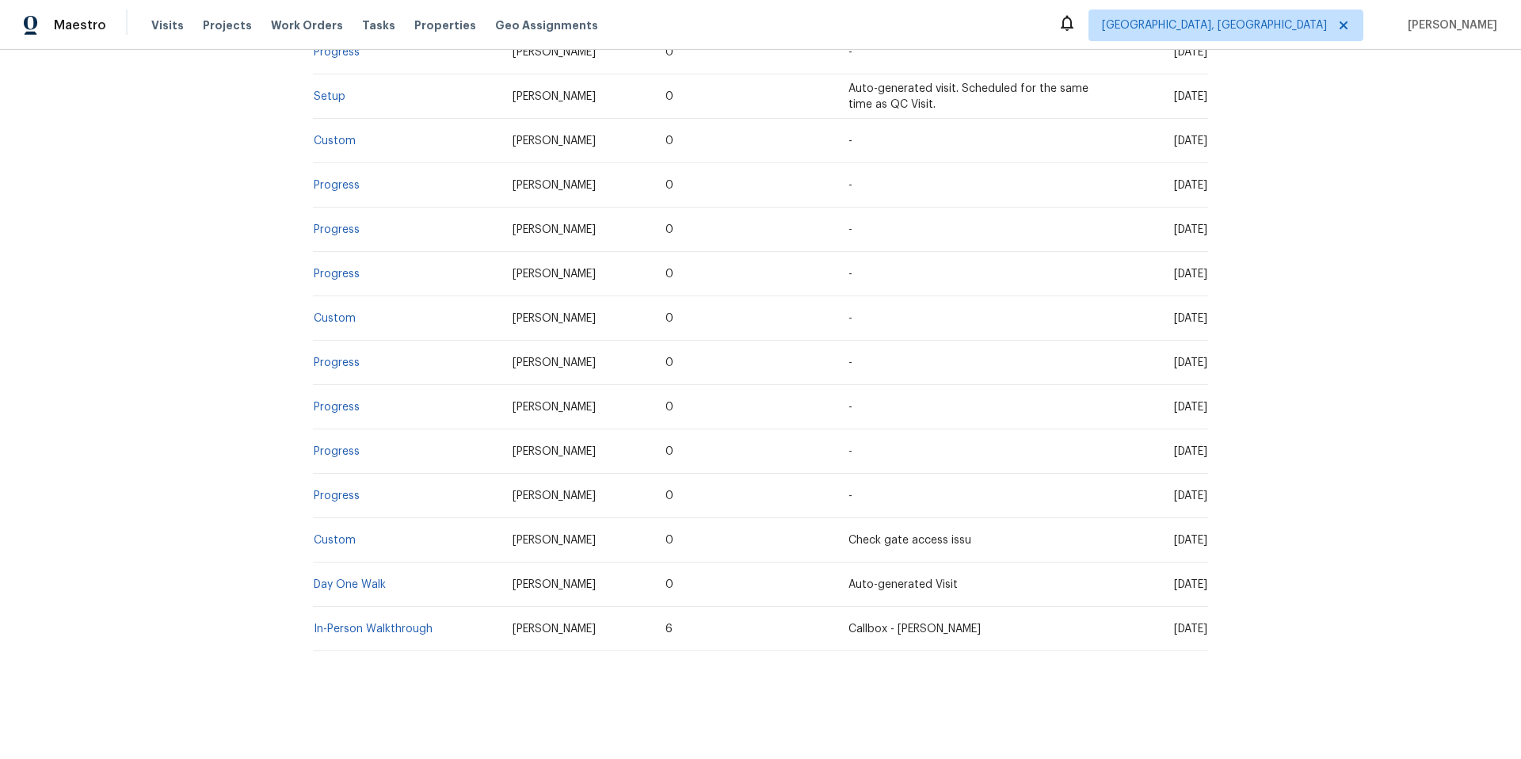
scroll to position [787, 0]
click at [410, 623] on link "In-Person Walkthrough" at bounding box center [373, 628] width 119 height 11
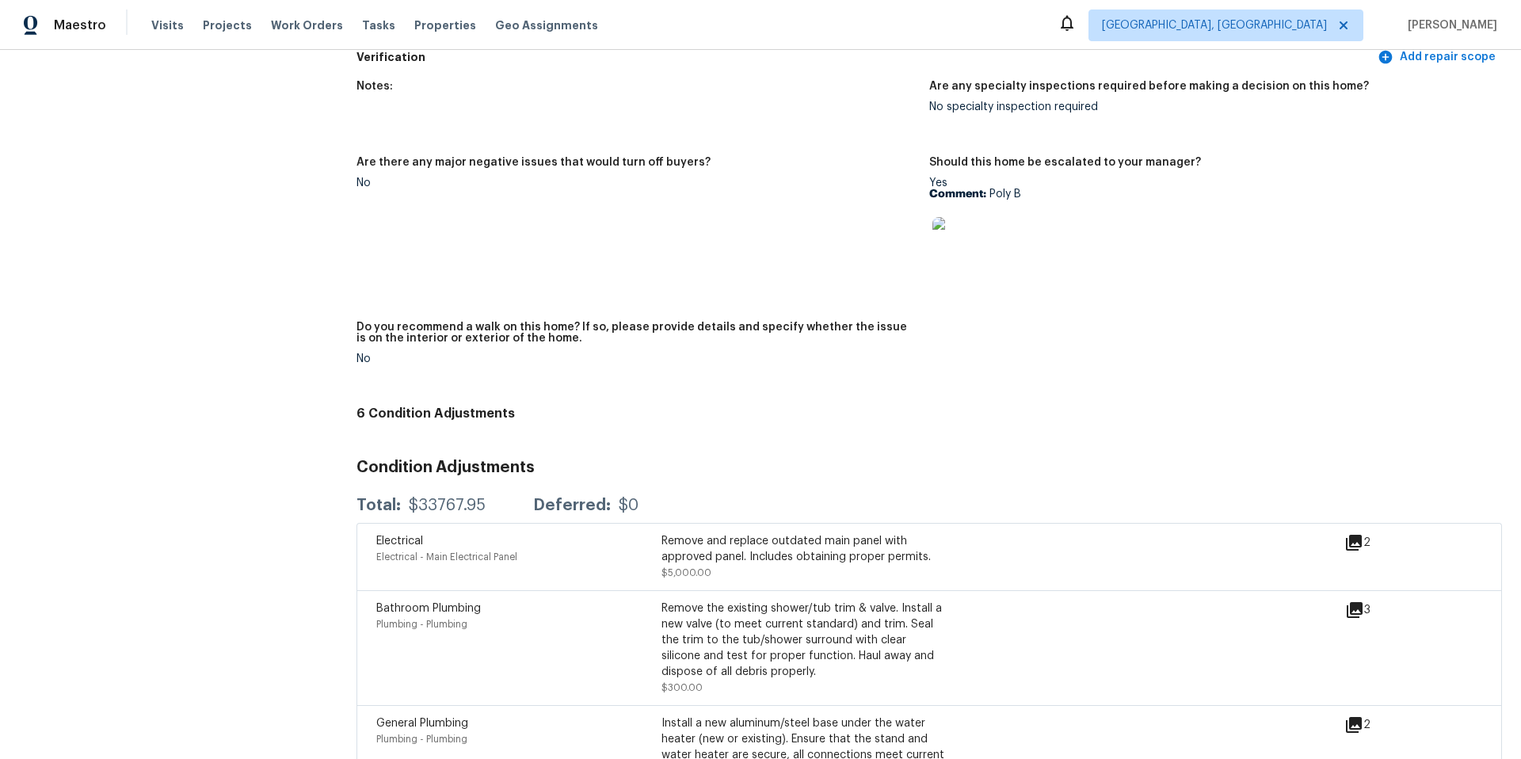
scroll to position [3699, 0]
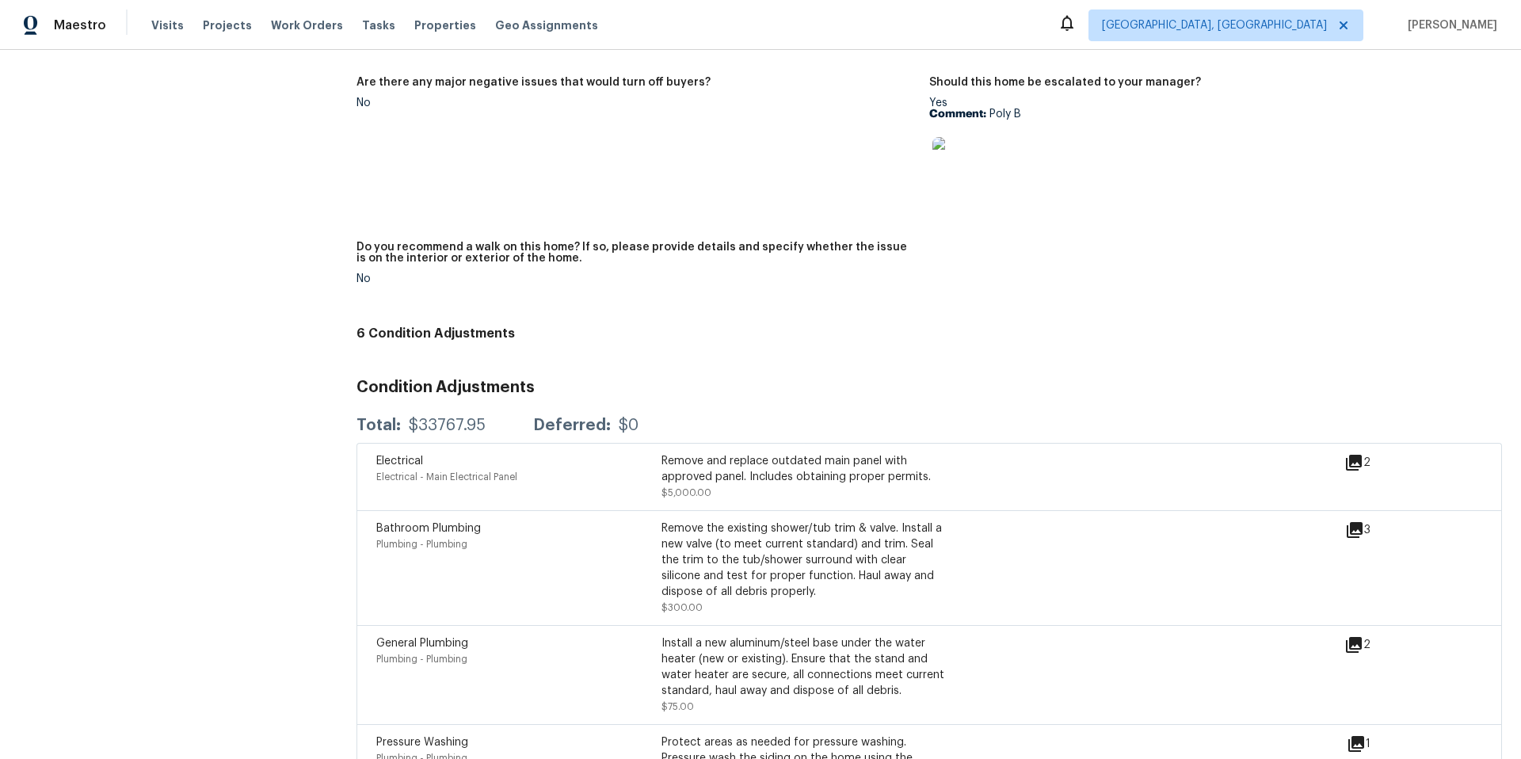
click at [1346, 455] on icon at bounding box center [1354, 463] width 16 height 16
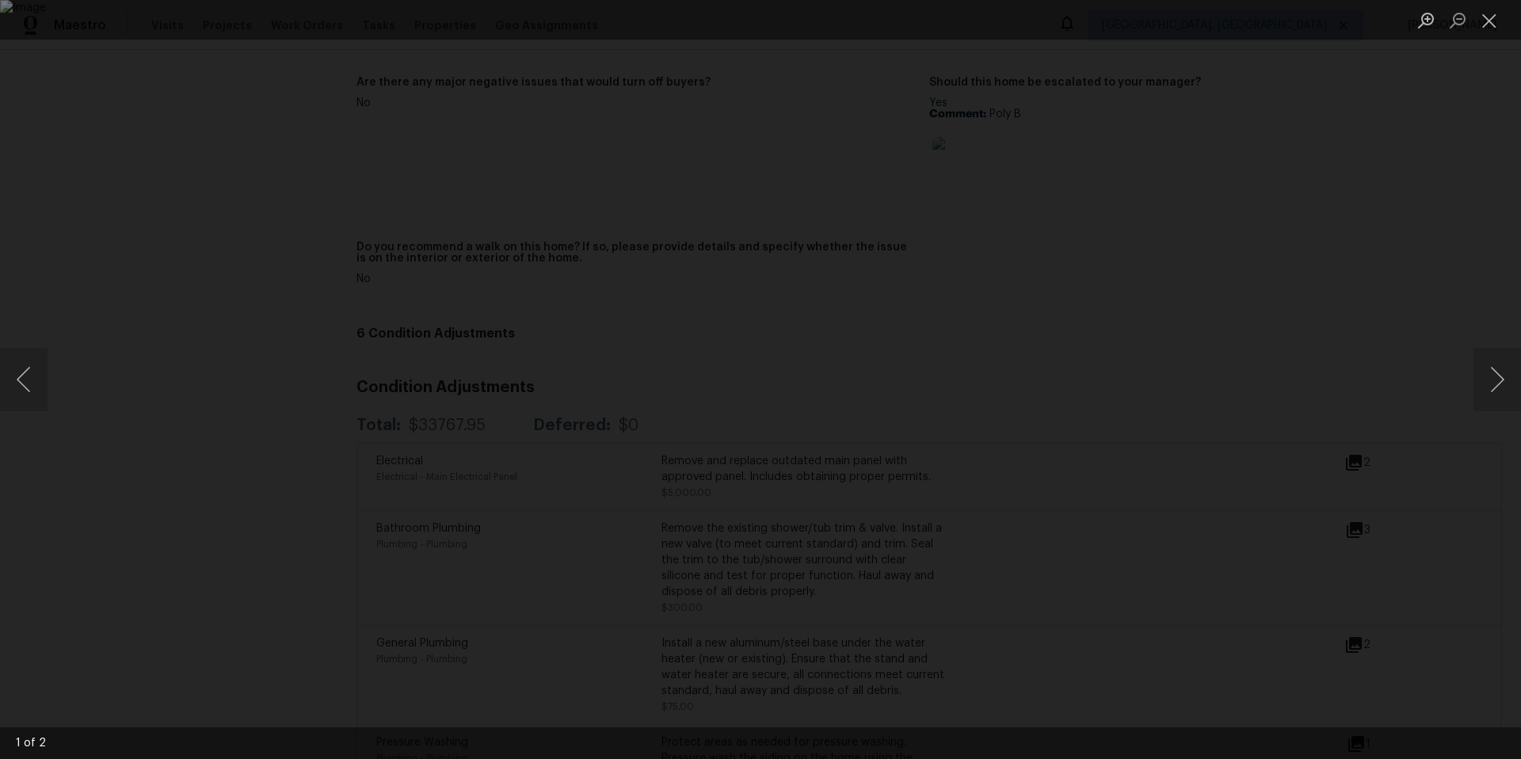
click at [1248, 422] on div "Lightbox" at bounding box center [760, 379] width 1521 height 759
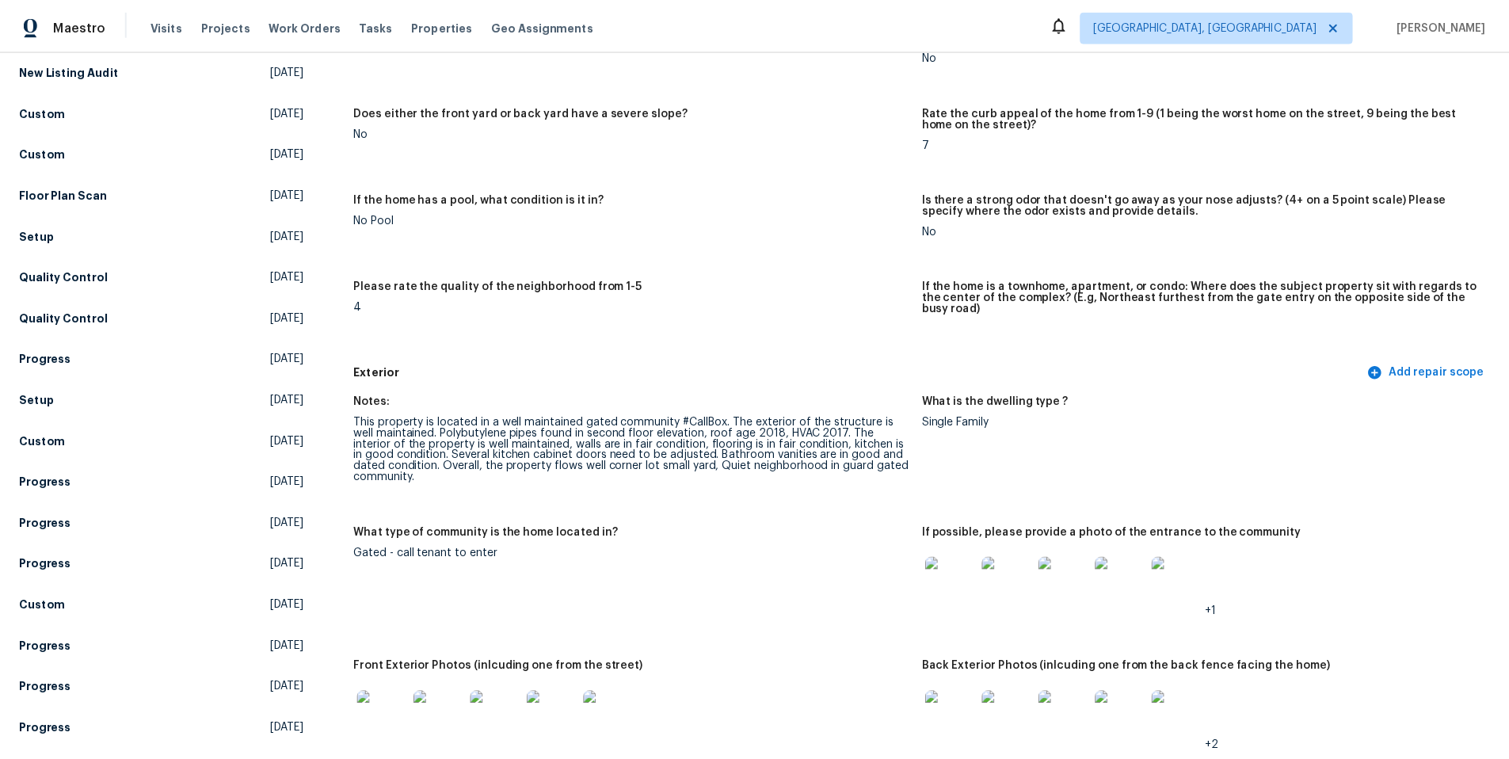
scroll to position [0, 0]
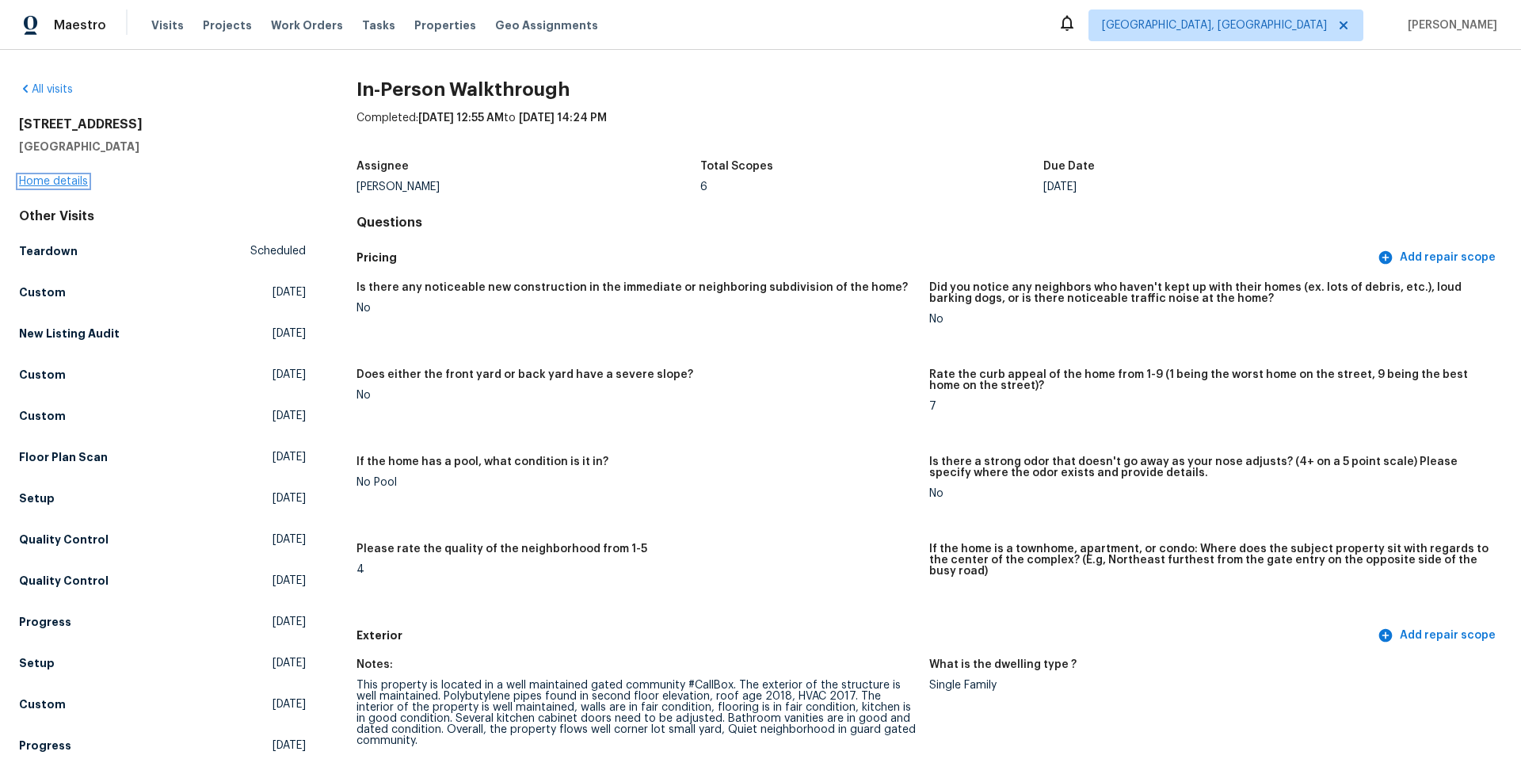
click at [75, 179] on link "Home details" at bounding box center [53, 181] width 69 height 11
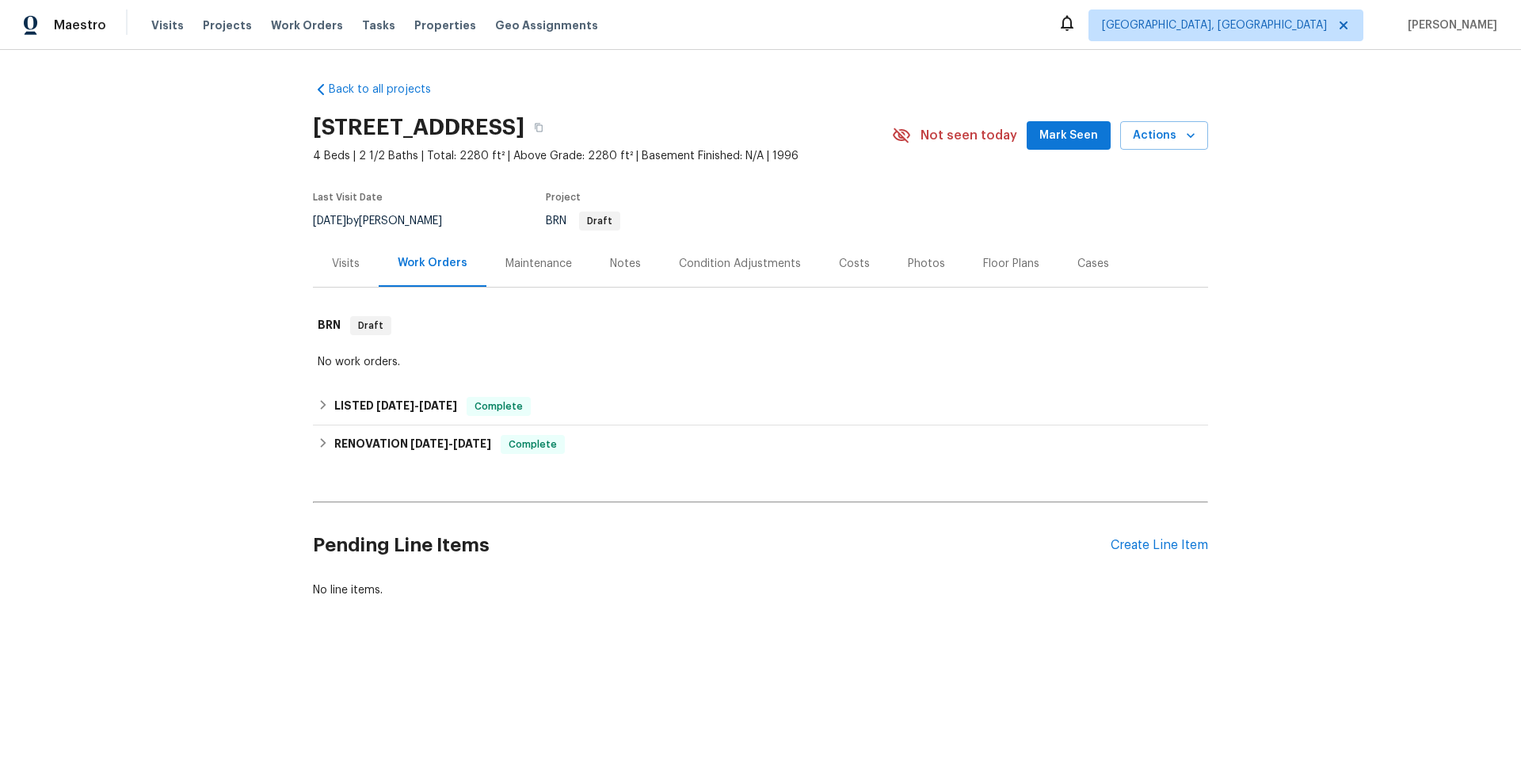
click at [614, 265] on div "Notes" at bounding box center [625, 264] width 31 height 16
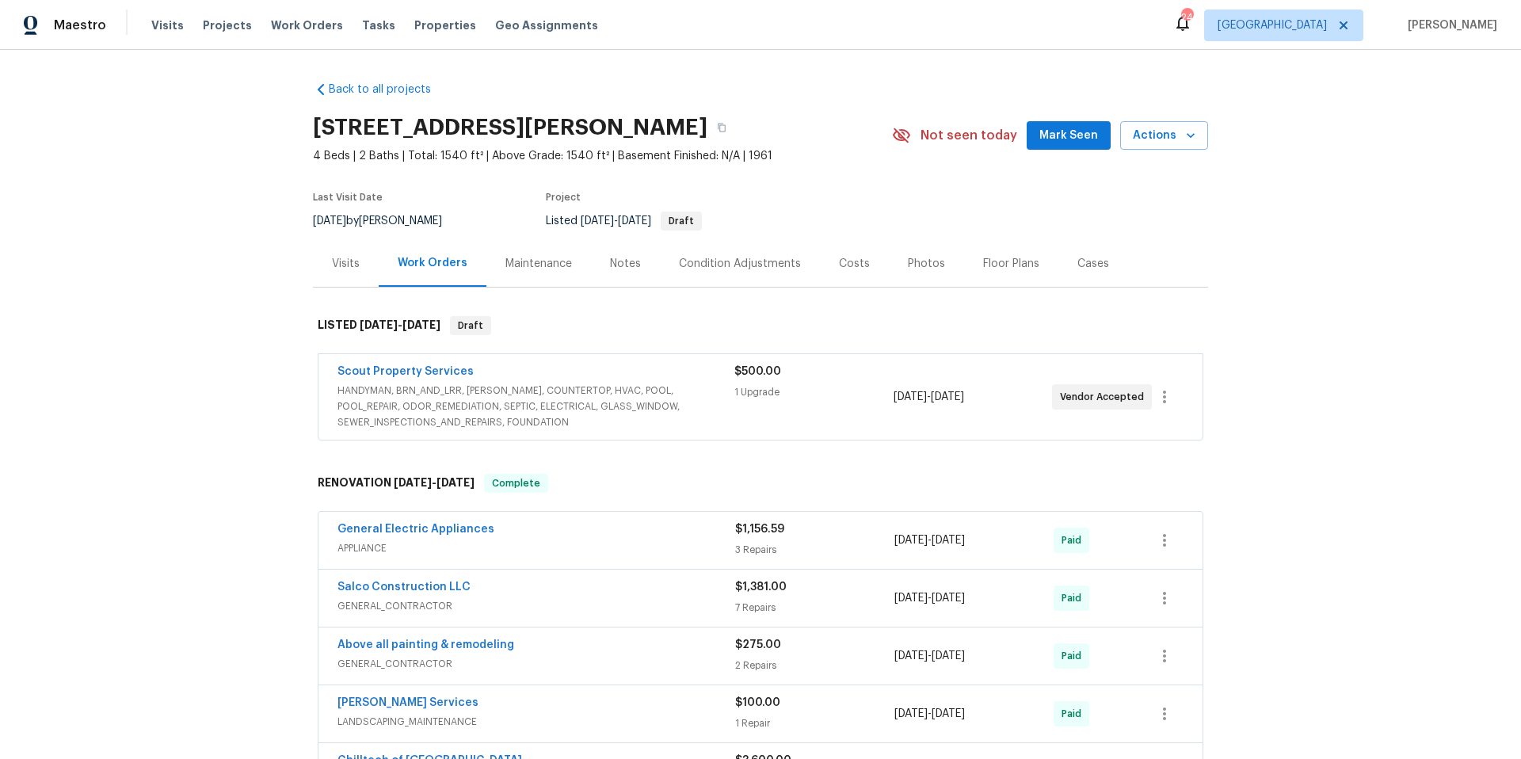
click at [626, 268] on div "Notes" at bounding box center [625, 264] width 31 height 16
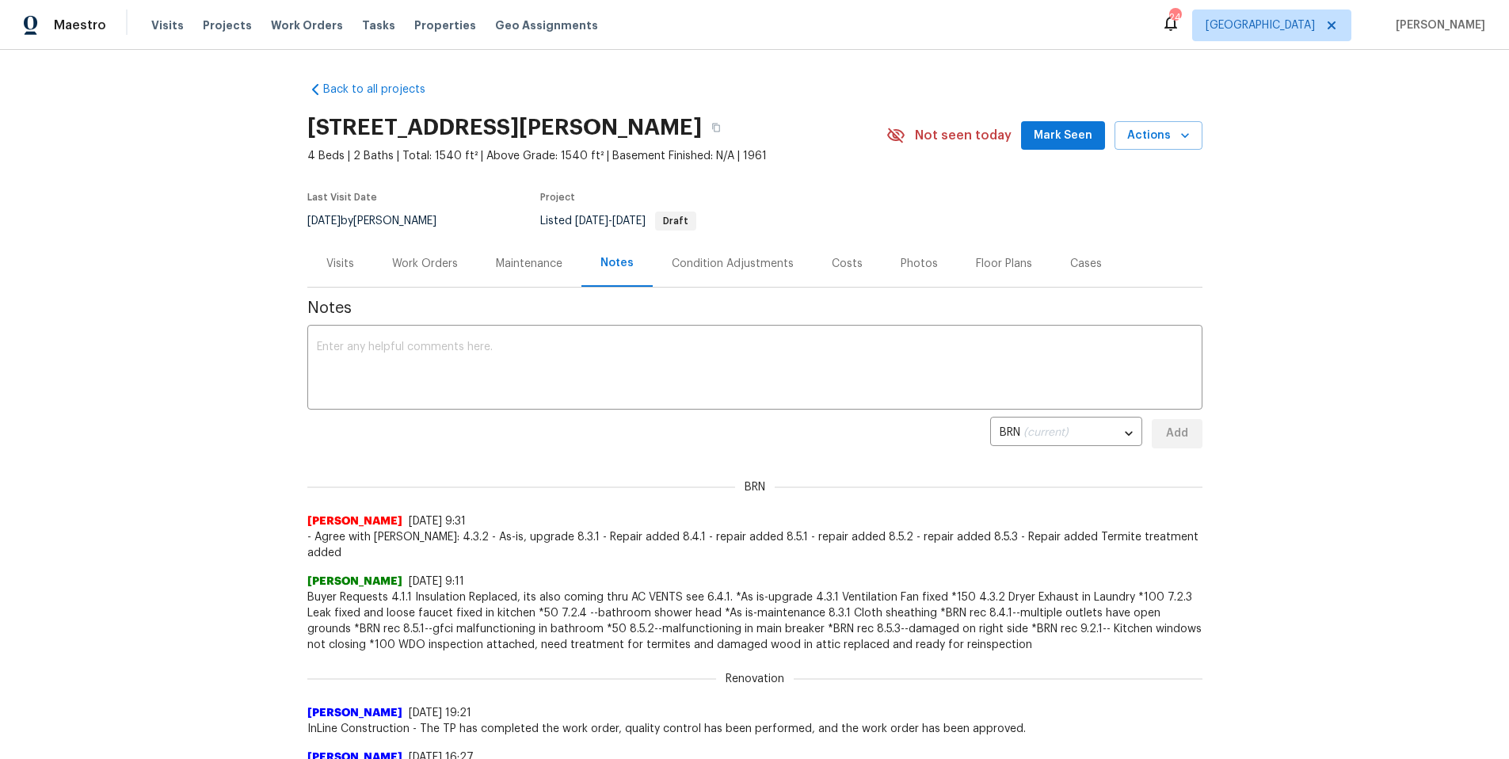
click at [908, 262] on div "Photos" at bounding box center [919, 264] width 37 height 16
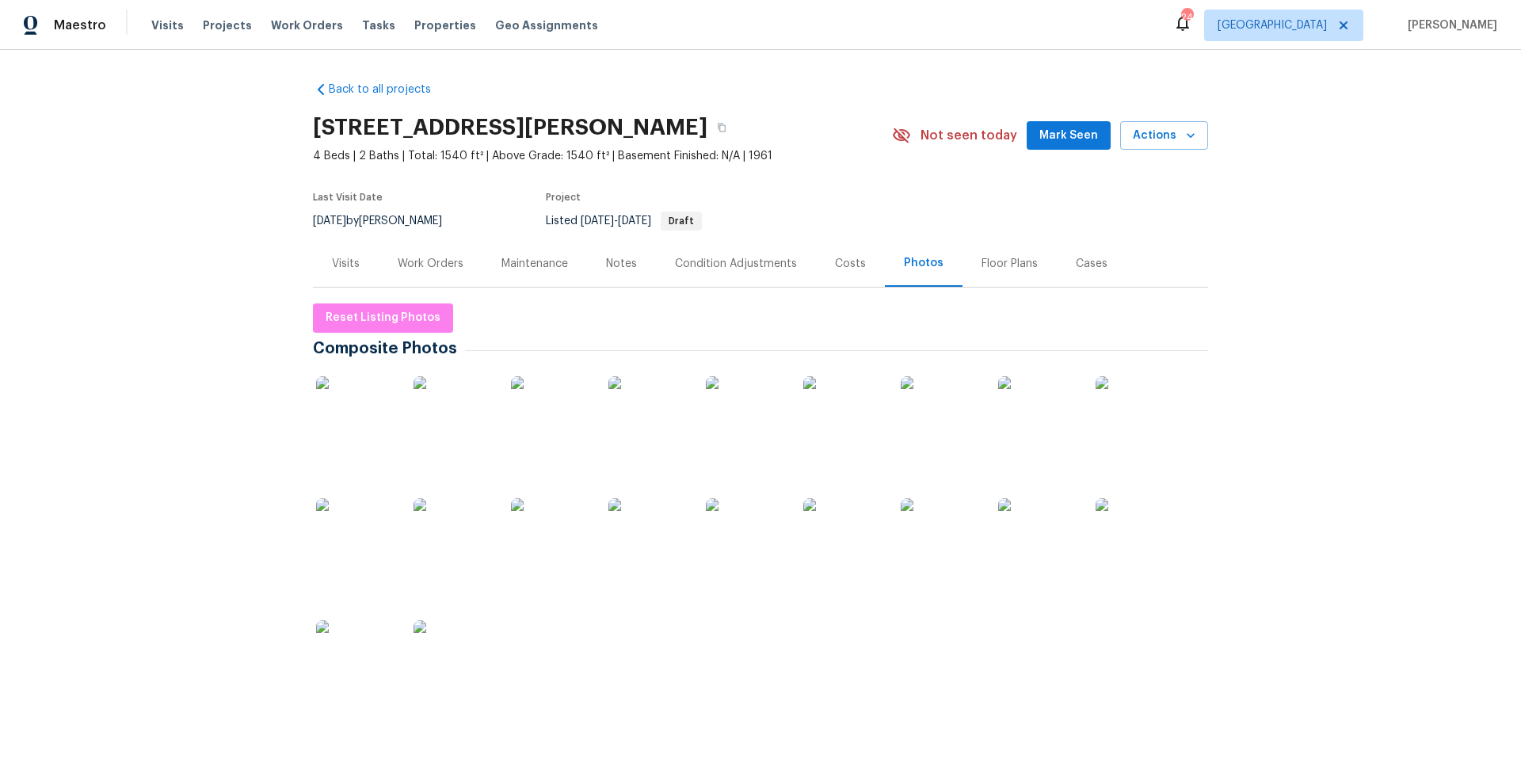
click at [345, 263] on div "Visits" at bounding box center [346, 264] width 28 height 16
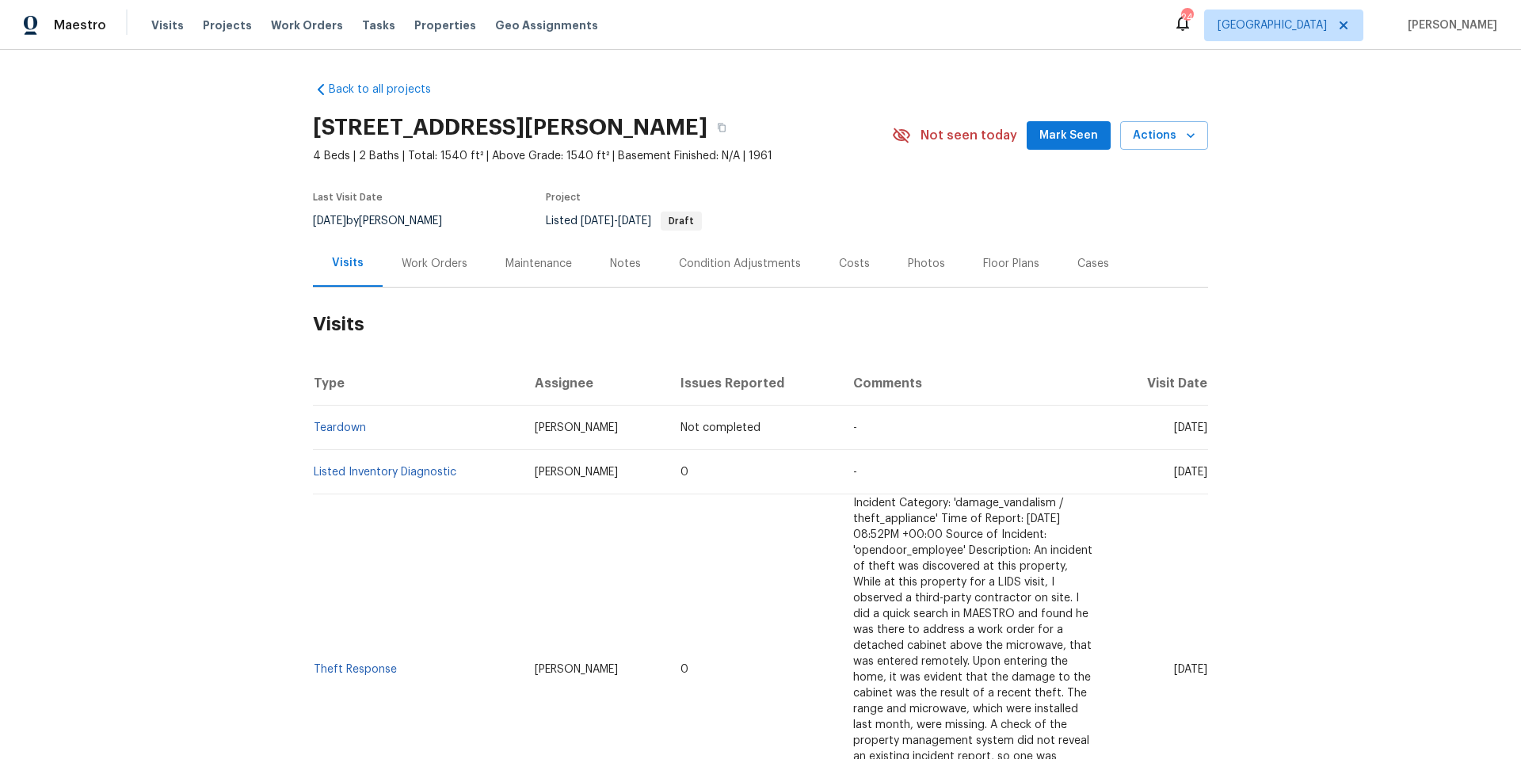
click at [524, 264] on div "Maintenance" at bounding box center [538, 264] width 67 height 16
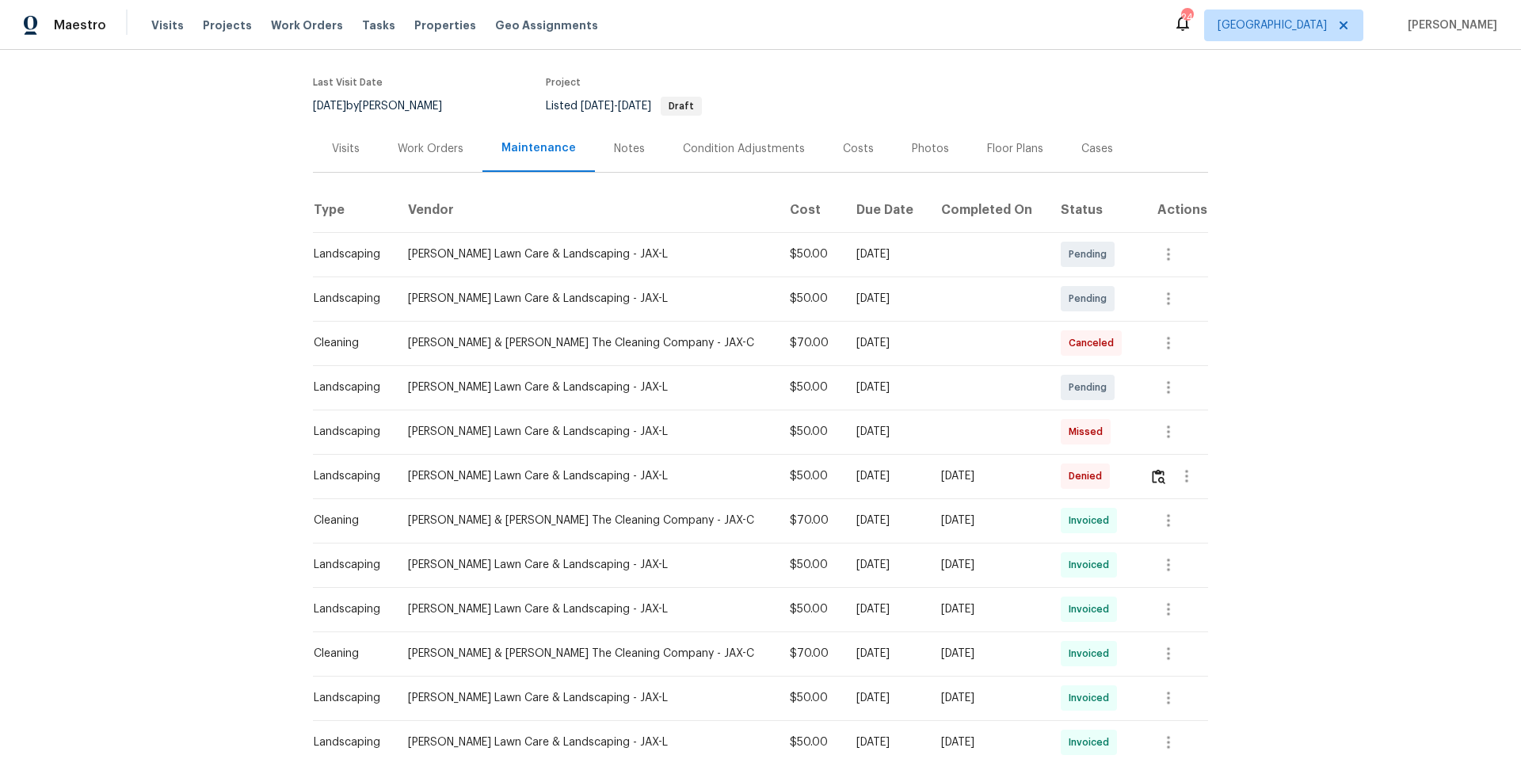
scroll to position [125, 0]
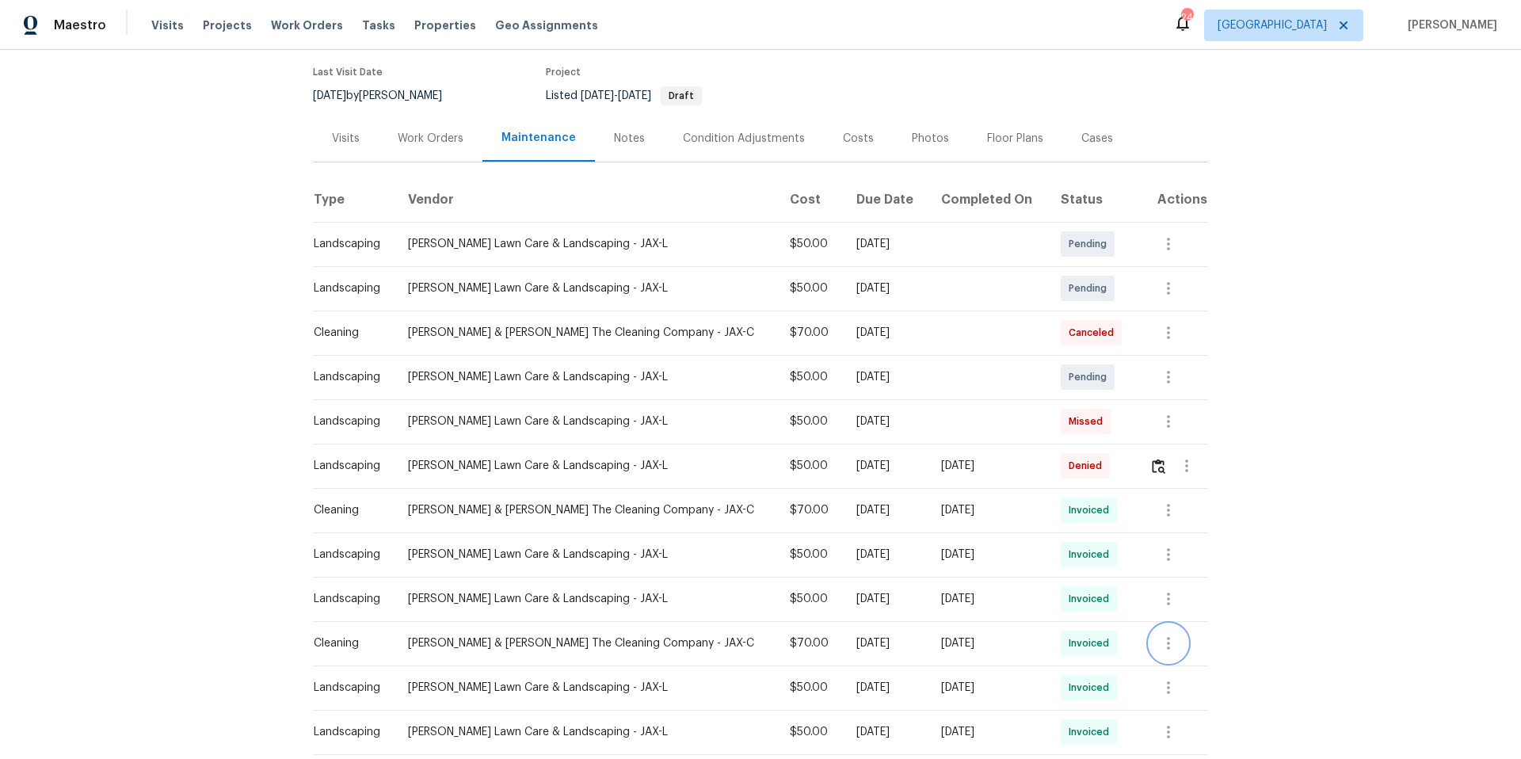
click at [1162, 644] on icon "button" at bounding box center [1168, 643] width 19 height 19
click at [1164, 665] on li "View details" at bounding box center [1196, 670] width 111 height 26
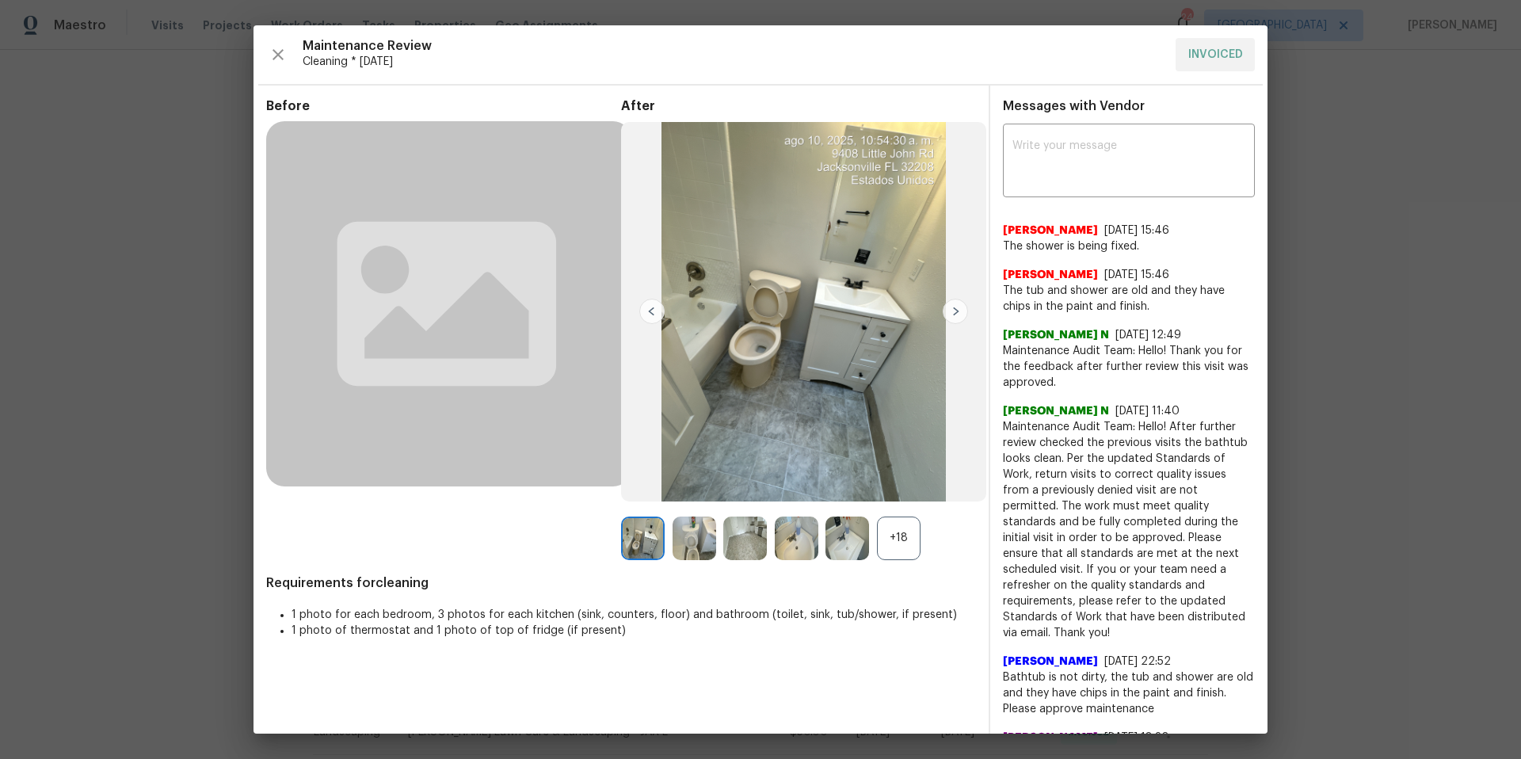
click at [955, 314] on img at bounding box center [955, 311] width 25 height 25
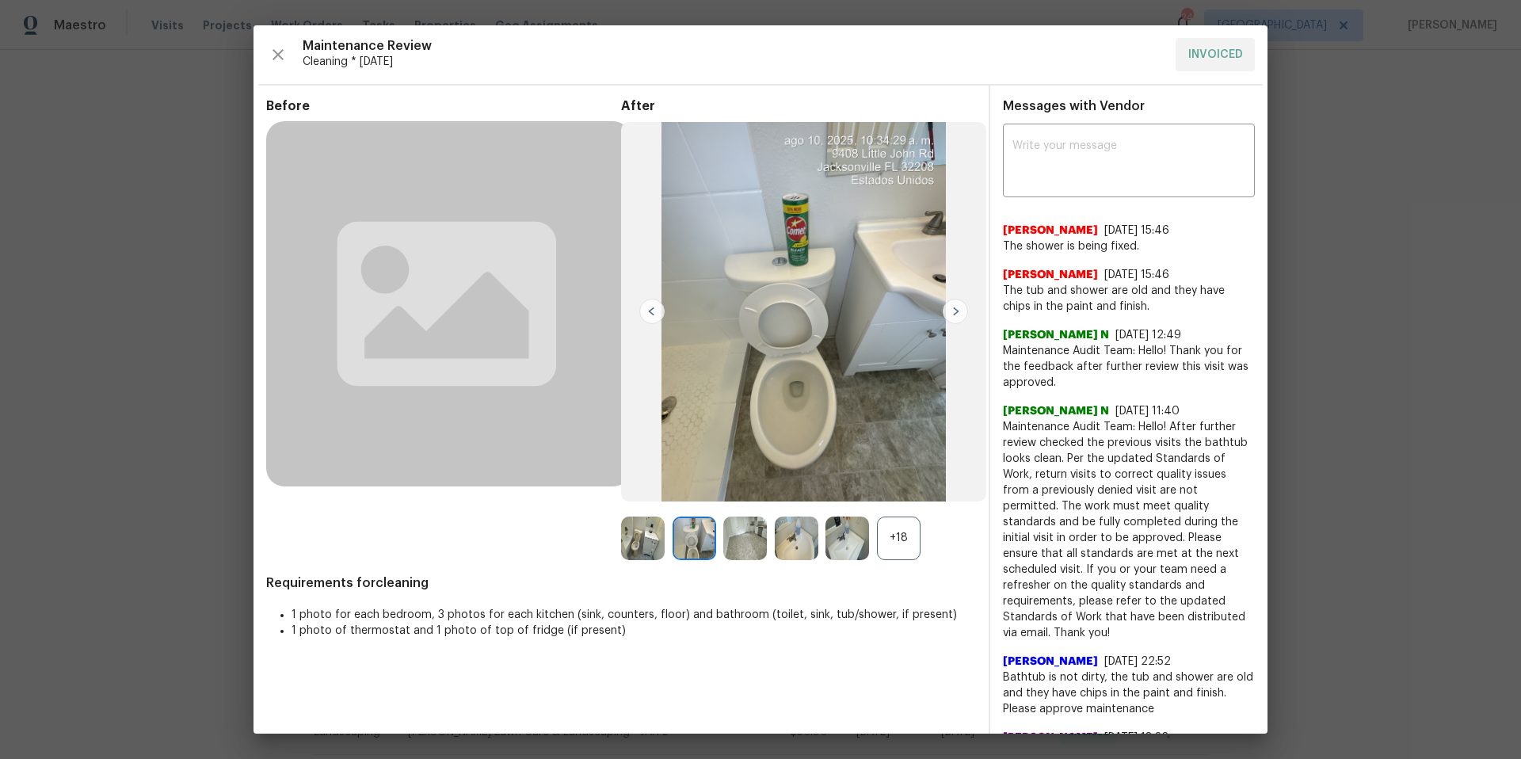
click at [955, 314] on img at bounding box center [955, 311] width 25 height 25
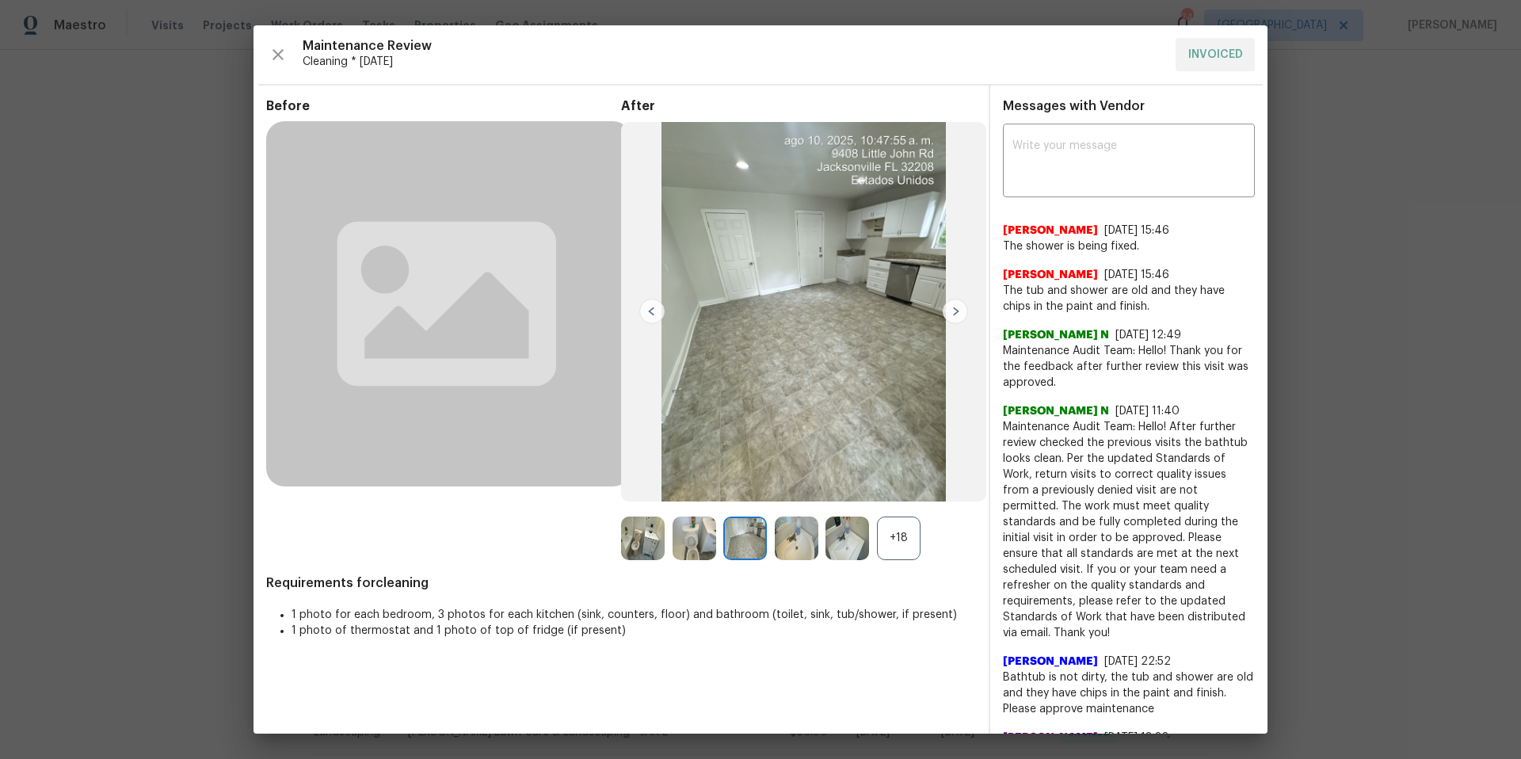
click at [955, 314] on img at bounding box center [955, 311] width 25 height 25
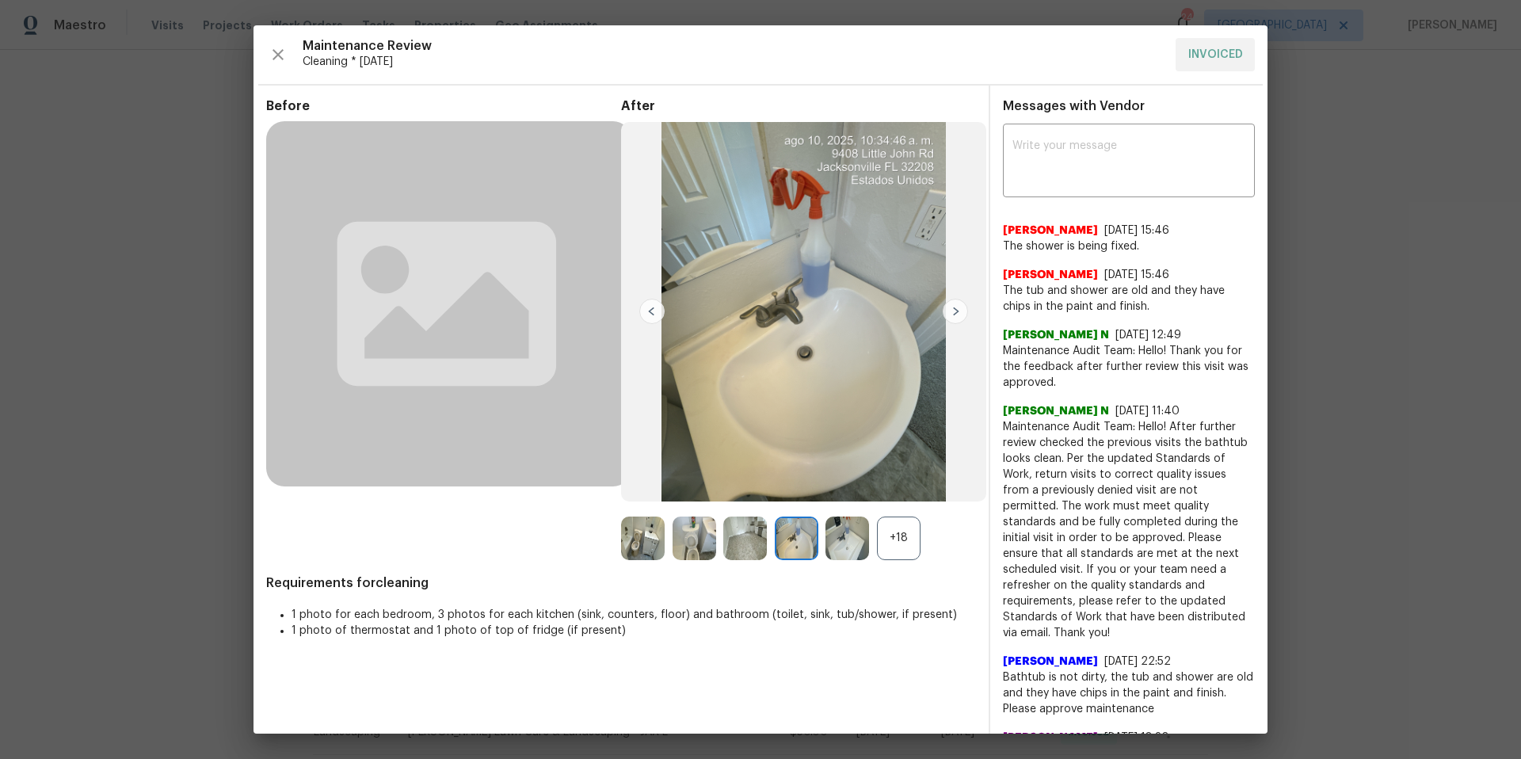
click at [642, 309] on img at bounding box center [651, 311] width 25 height 25
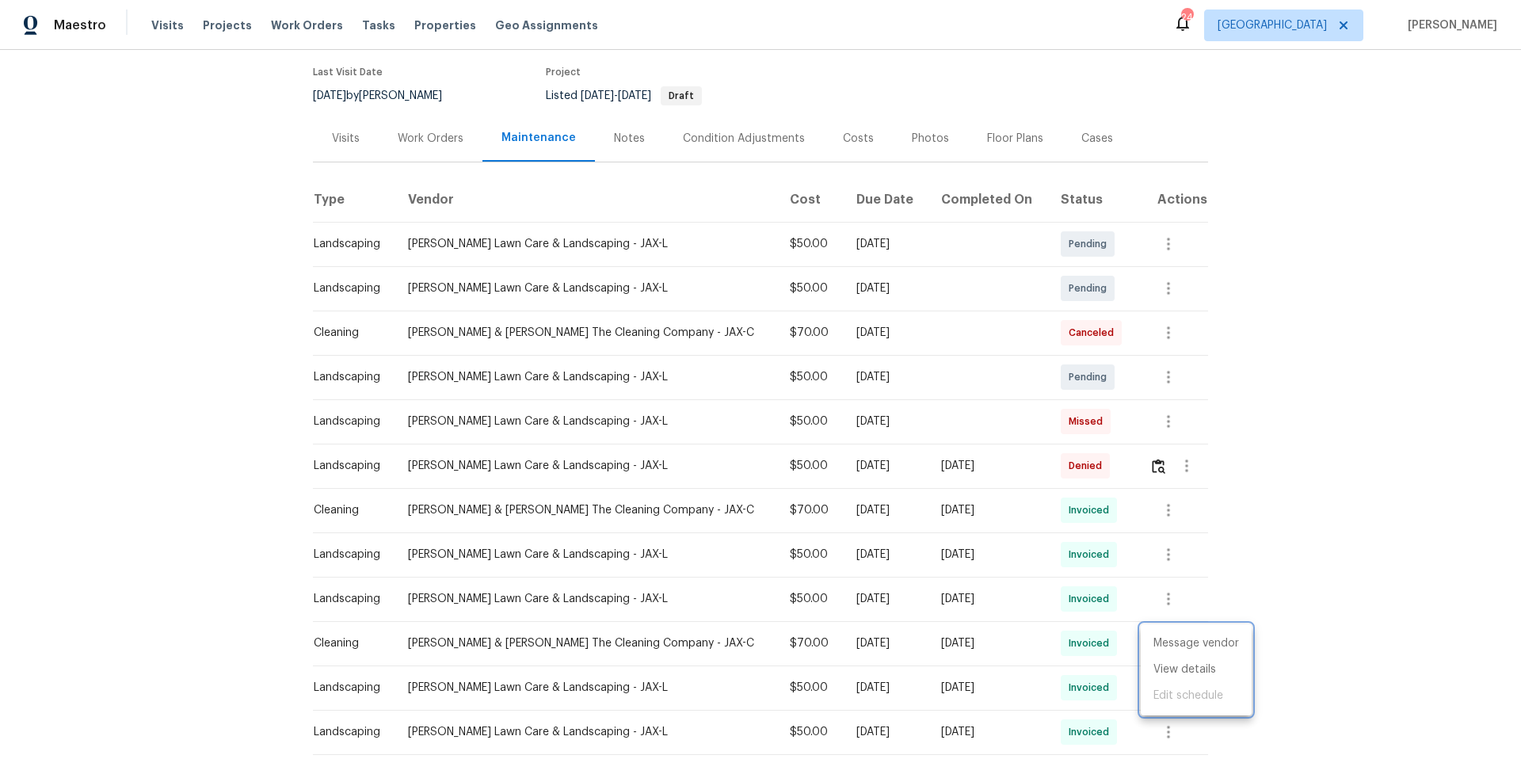
click at [215, 510] on div at bounding box center [760, 379] width 1521 height 759
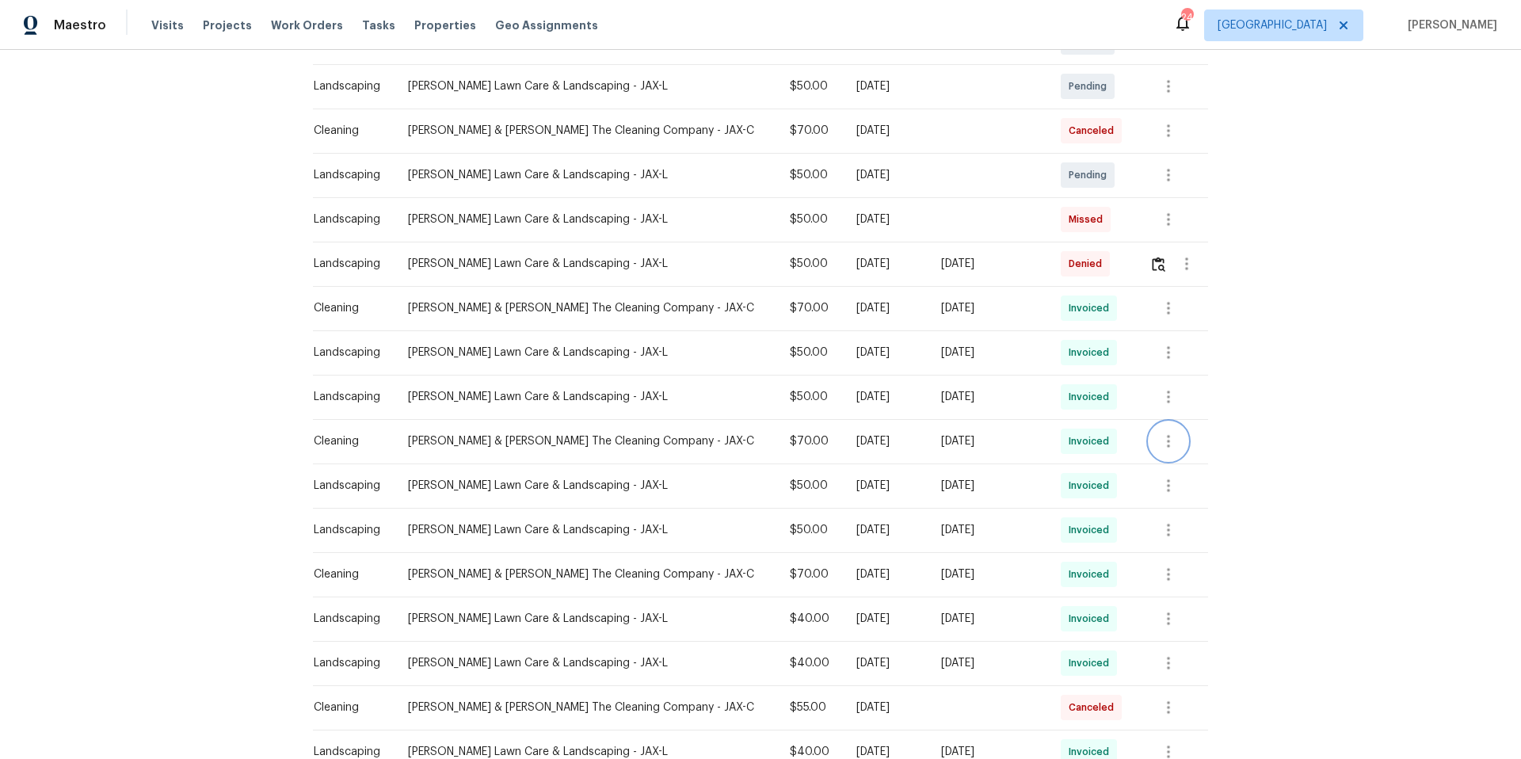
scroll to position [329, 0]
click at [1162, 573] on icon "button" at bounding box center [1168, 572] width 19 height 19
click at [1176, 600] on li "View details" at bounding box center [1196, 599] width 111 height 26
